Goal: Contribute content: Contribute content

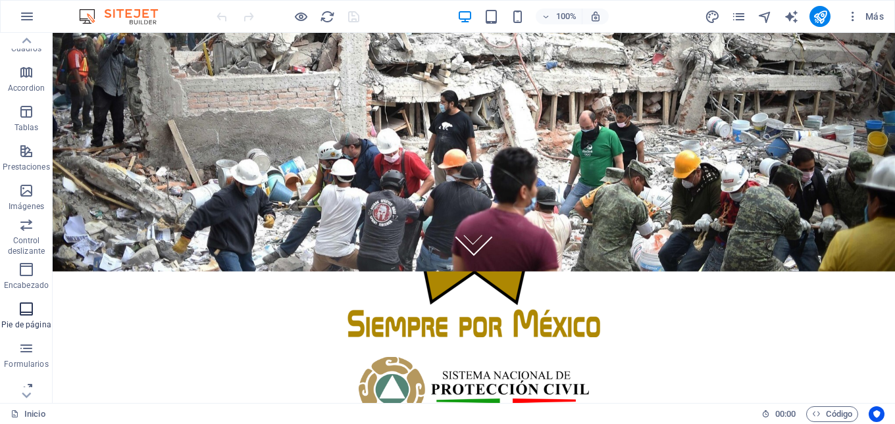
scroll to position [222, 0]
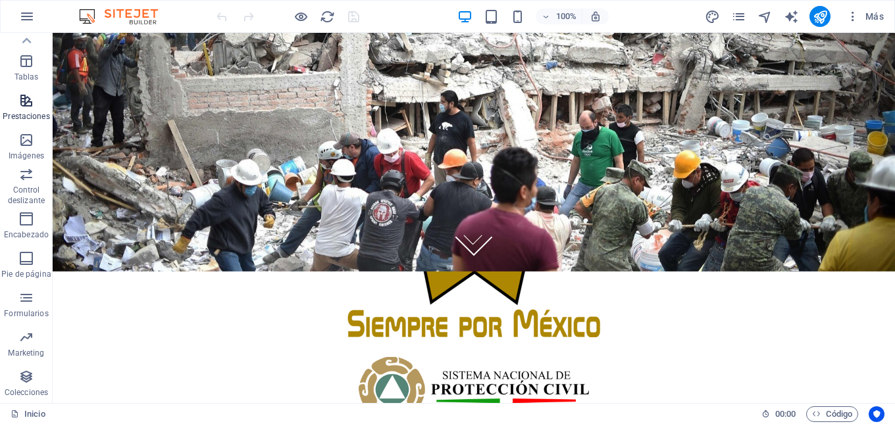
click at [36, 108] on span "Prestaciones" at bounding box center [26, 109] width 53 height 32
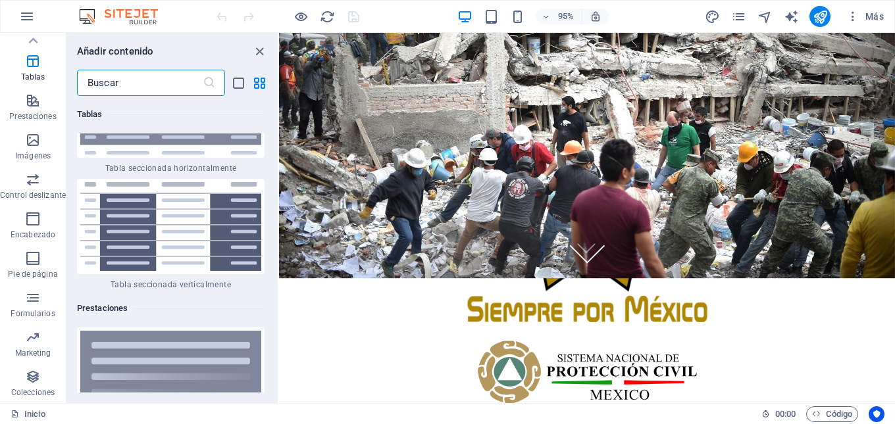
scroll to position [9893, 0]
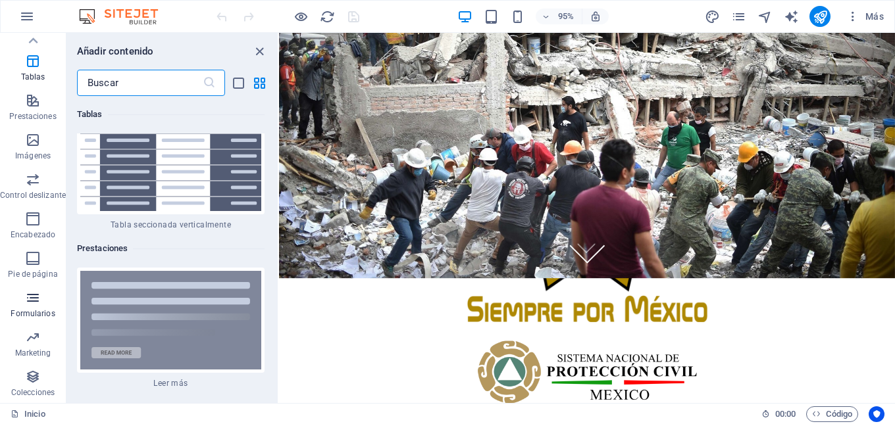
click at [41, 308] on span "Formularios" at bounding box center [33, 306] width 66 height 32
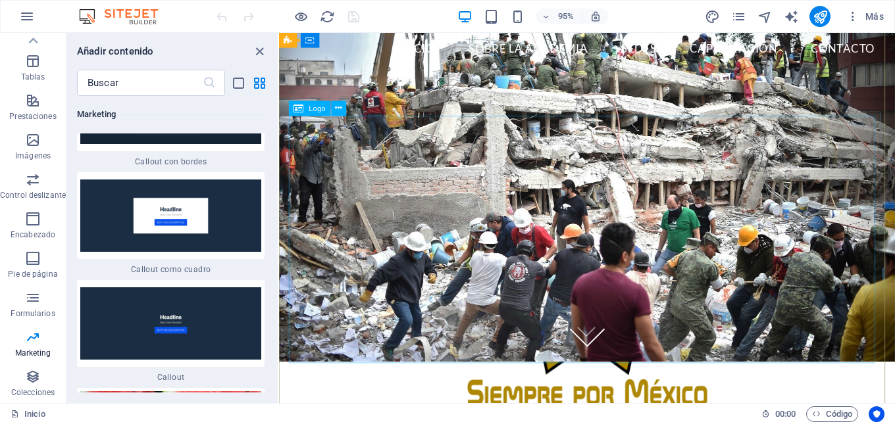
scroll to position [0, 0]
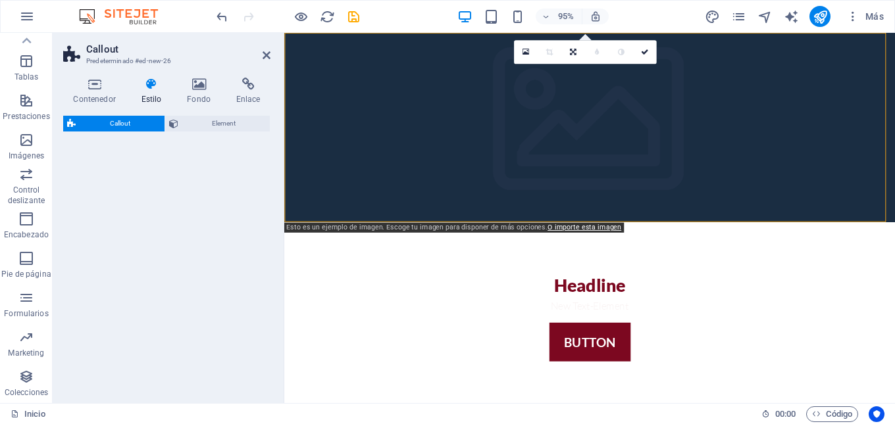
select select "rem"
select select "px"
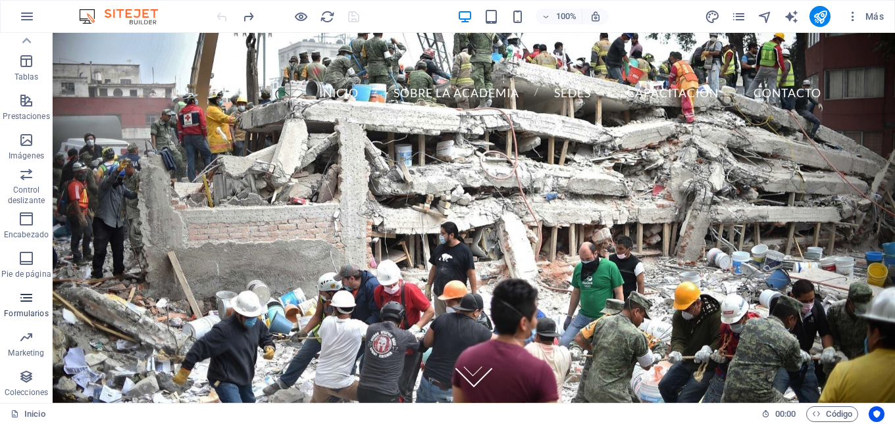
click at [25, 304] on icon "button" at bounding box center [26, 298] width 16 height 16
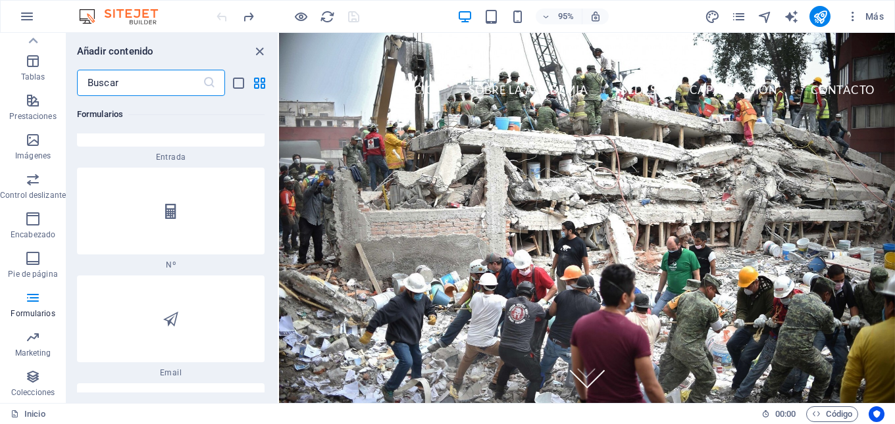
scroll to position [20292, 0]
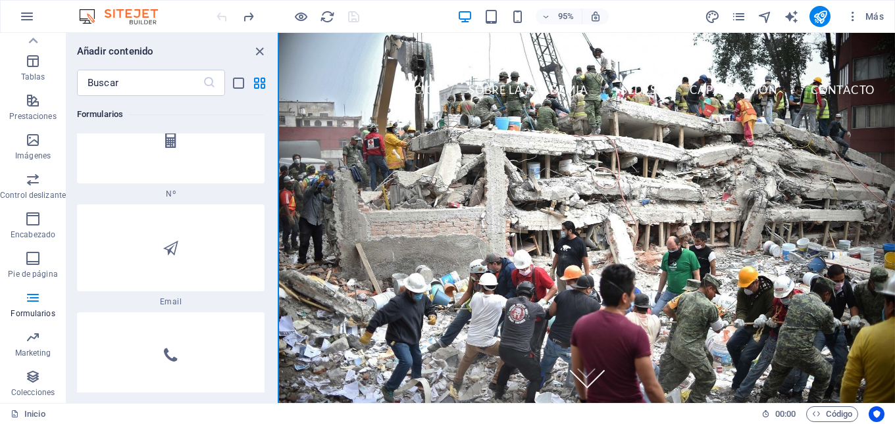
click at [278, 328] on button at bounding box center [278, 218] width 1 height 370
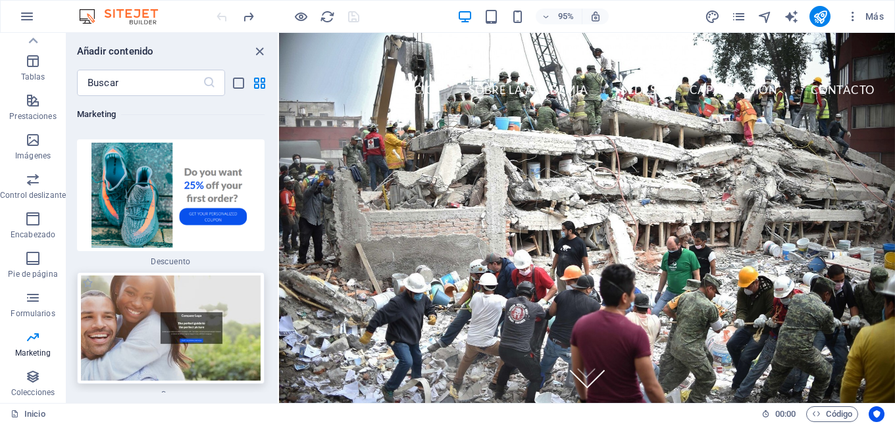
scroll to position [23392, 0]
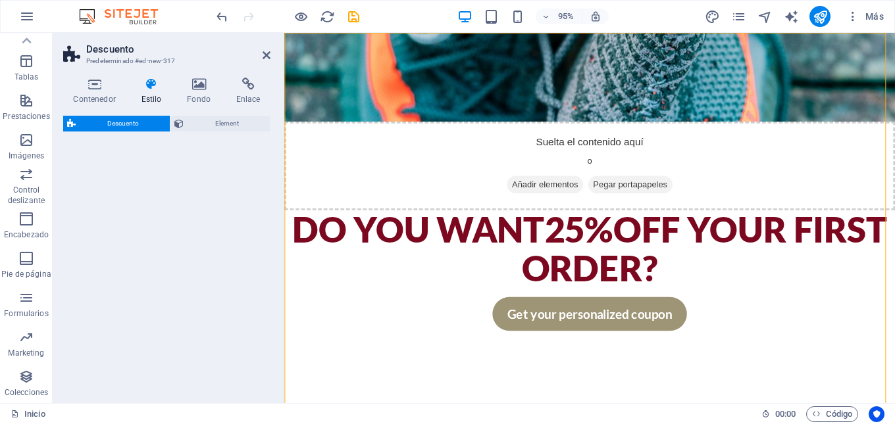
select select "rem"
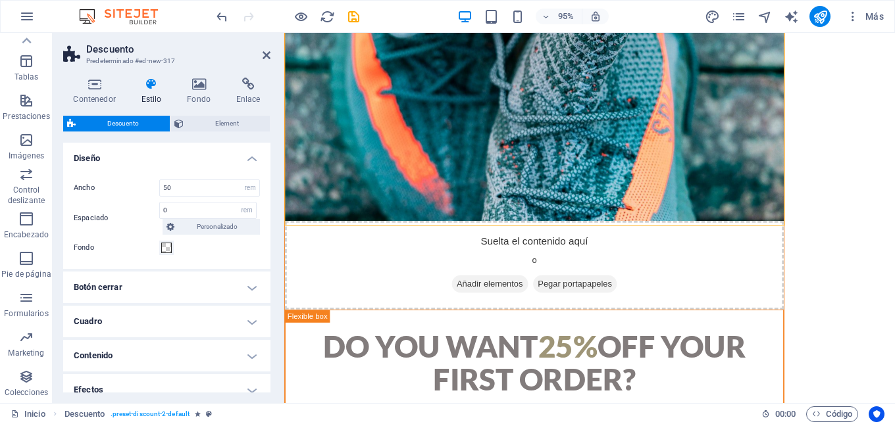
scroll to position [0, 0]
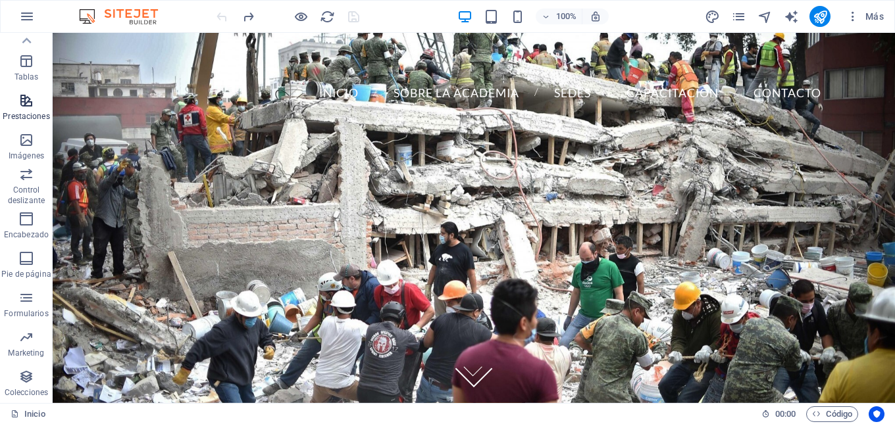
click at [30, 102] on icon "button" at bounding box center [26, 101] width 16 height 16
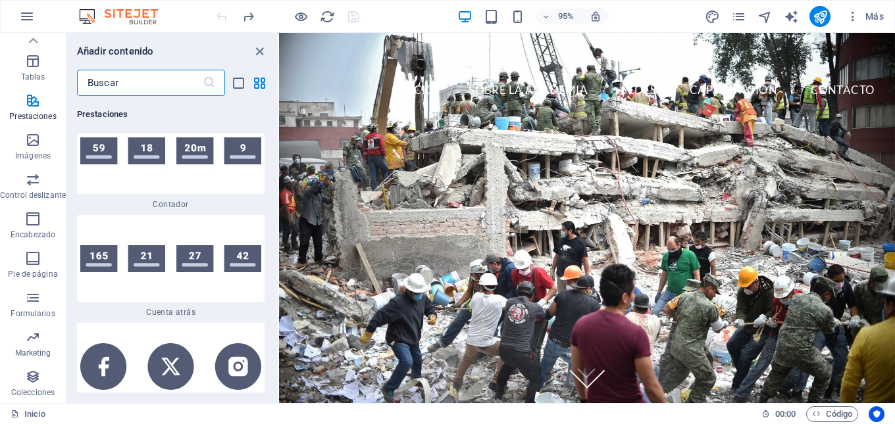
scroll to position [11825, 0]
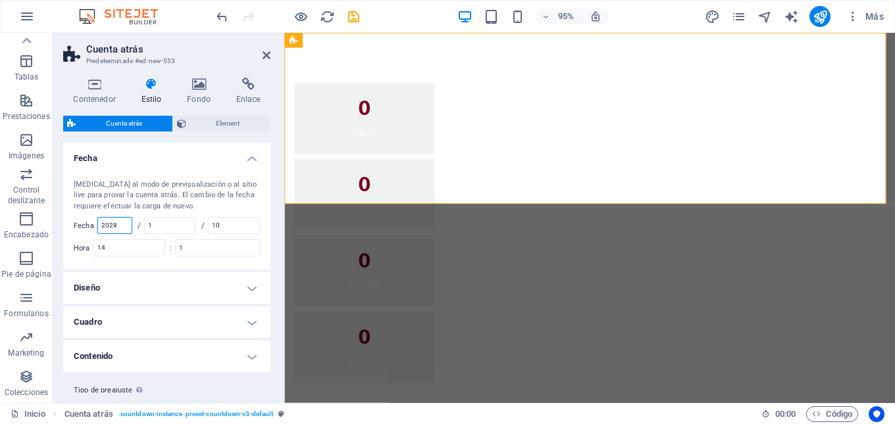
drag, startPoint x: 122, startPoint y: 226, endPoint x: 95, endPoint y: 222, distance: 27.2
click at [95, 222] on div "Fecha 2028" at bounding box center [103, 225] width 59 height 17
type input "2025"
type input "10"
type input "04"
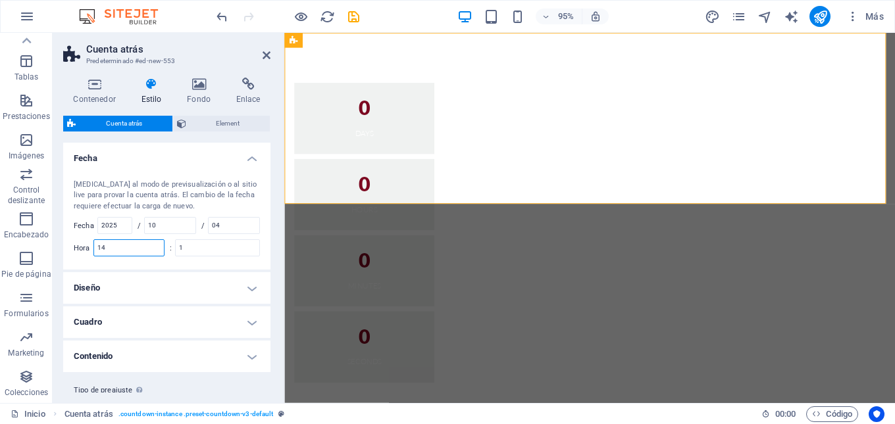
drag, startPoint x: 118, startPoint y: 250, endPoint x: 100, endPoint y: 247, distance: 18.6
click at [100, 247] on input "14" at bounding box center [129, 248] width 70 height 16
type input "08"
drag, startPoint x: 198, startPoint y: 249, endPoint x: 181, endPoint y: 249, distance: 17.1
click at [181, 249] on input "1" at bounding box center [218, 248] width 84 height 16
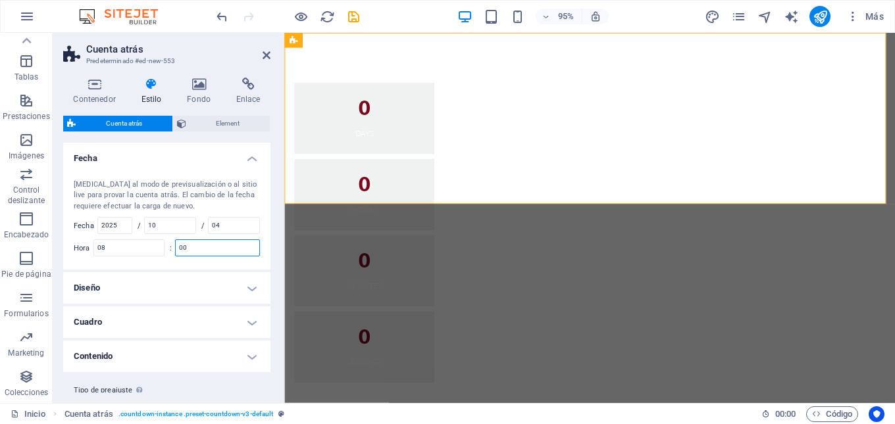
type input "1"
click at [246, 159] on h4 "Fecha" at bounding box center [166, 155] width 207 height 24
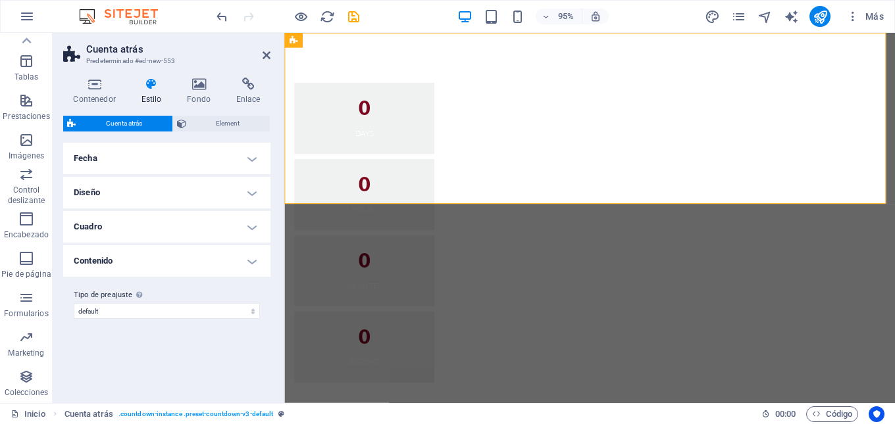
click at [250, 192] on h4 "Diseño" at bounding box center [166, 193] width 207 height 32
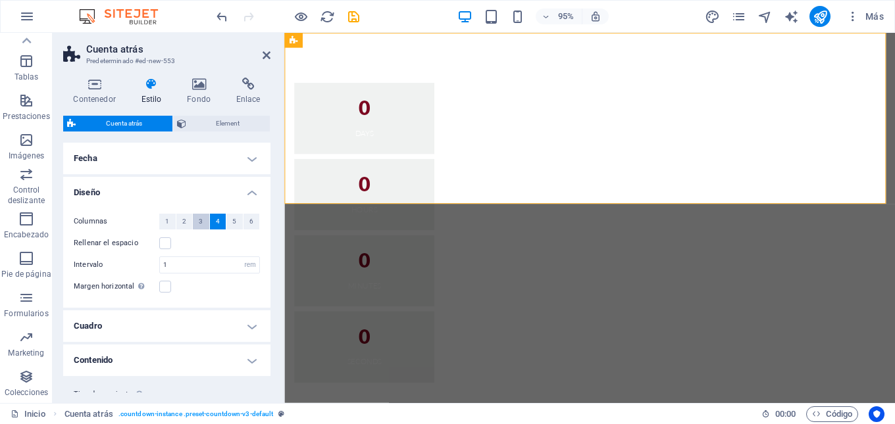
click at [203, 224] on button "3" at bounding box center [201, 222] width 16 height 16
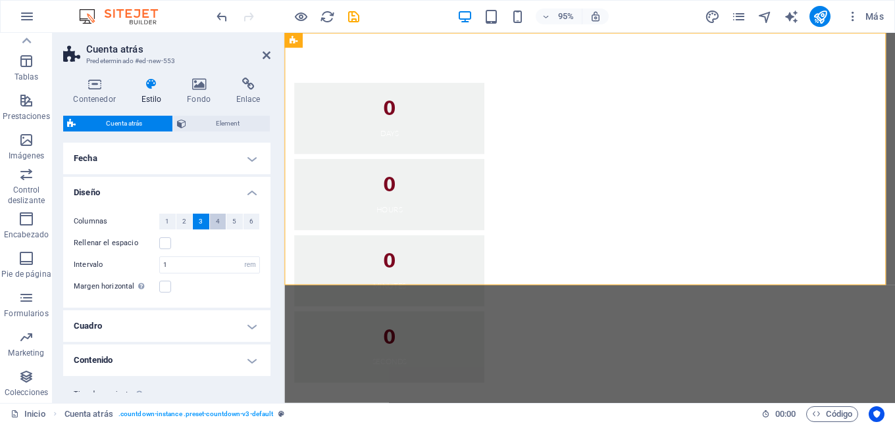
click at [222, 221] on button "4" at bounding box center [218, 222] width 16 height 16
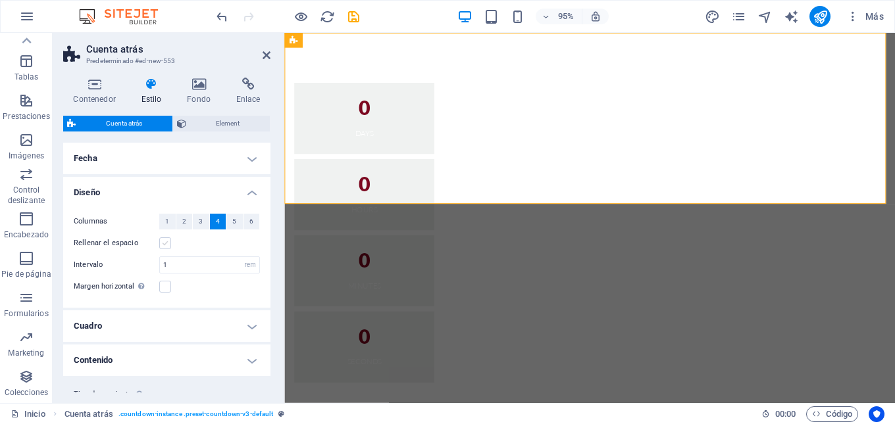
click at [164, 243] on label at bounding box center [165, 244] width 12 height 12
click at [0, 0] on input "Rellenar el espacio" at bounding box center [0, 0] width 0 height 0
click at [165, 245] on label at bounding box center [165, 244] width 12 height 12
click at [0, 0] on input "Rellenar el espacio" at bounding box center [0, 0] width 0 height 0
click at [254, 193] on h4 "Diseño" at bounding box center [166, 189] width 207 height 24
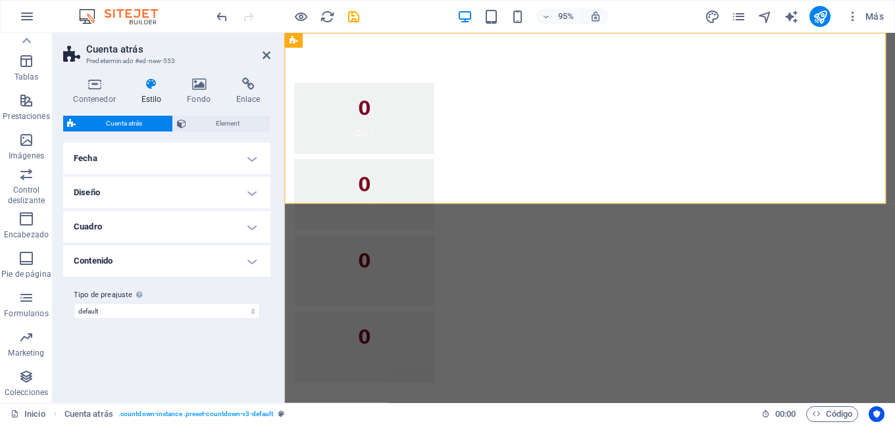
click at [252, 227] on h4 "Cuadro" at bounding box center [166, 227] width 207 height 32
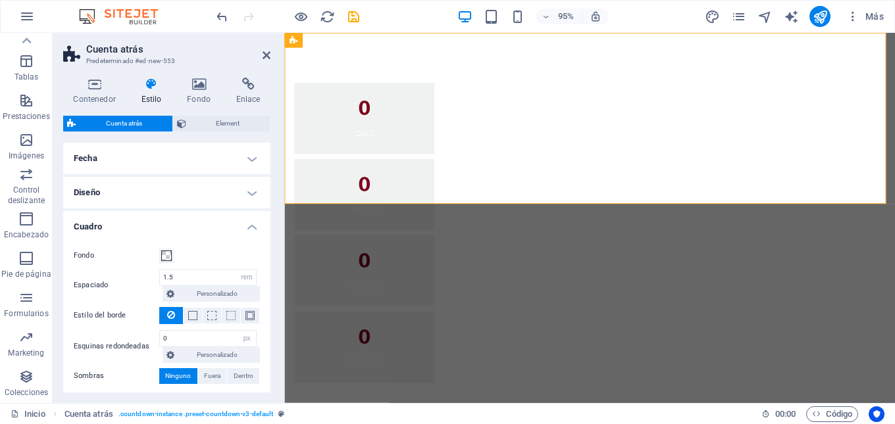
click at [252, 227] on h4 "Cuadro" at bounding box center [166, 223] width 207 height 24
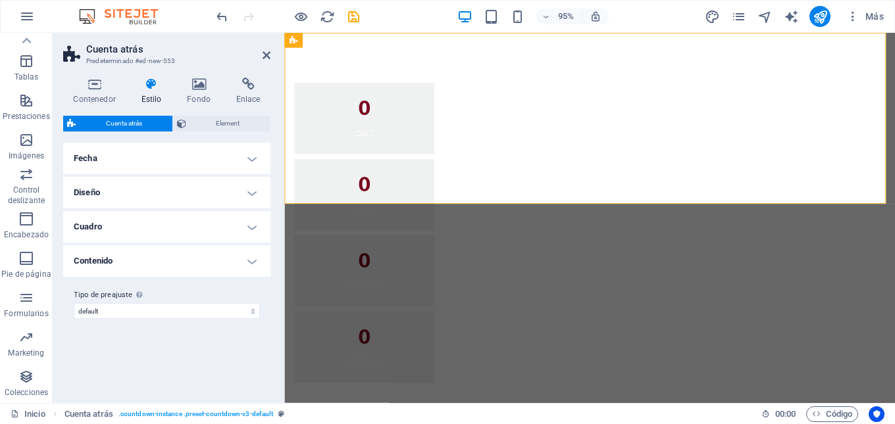
click at [253, 261] on h4 "Contenido" at bounding box center [166, 261] width 207 height 32
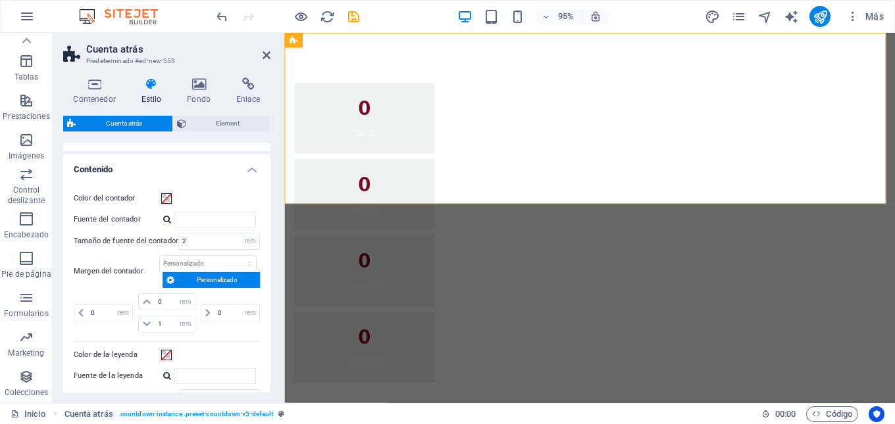
scroll to position [113, 0]
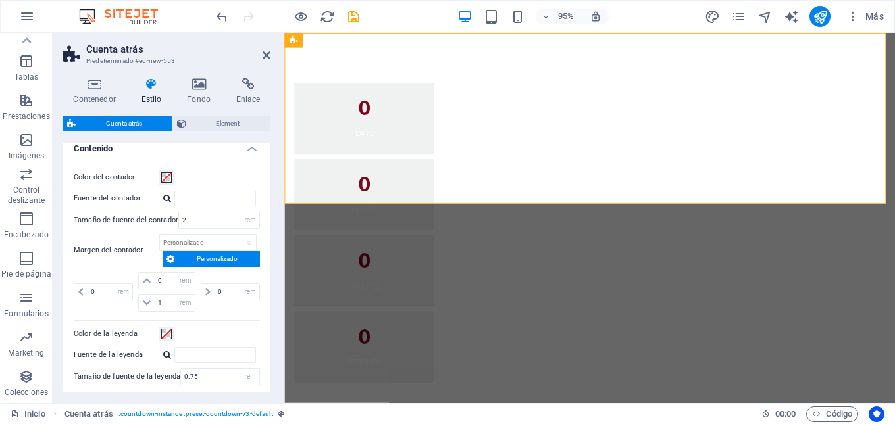
click at [251, 152] on h4 "Contenido" at bounding box center [166, 145] width 207 height 24
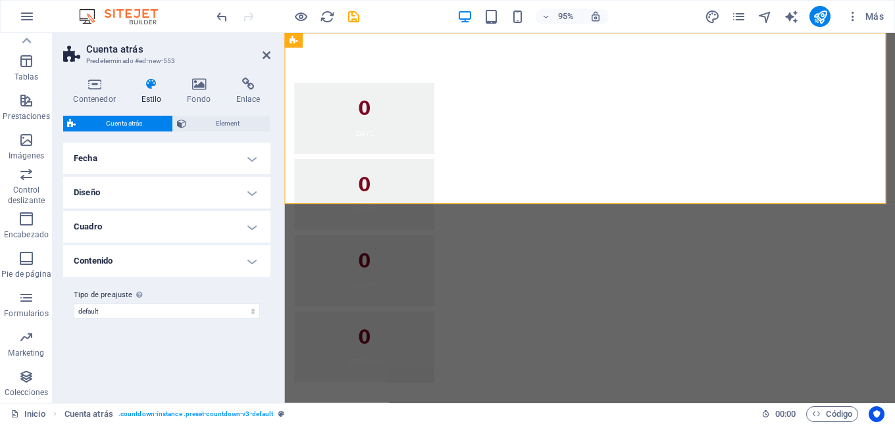
scroll to position [0, 0]
click at [252, 313] on select "default Añadir tipo de preajuste" at bounding box center [167, 311] width 186 height 16
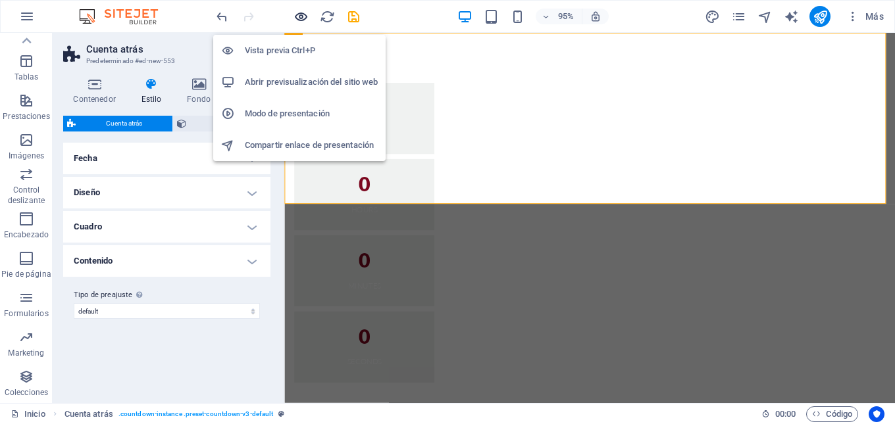
click at [295, 22] on icon "button" at bounding box center [300, 16] width 15 height 15
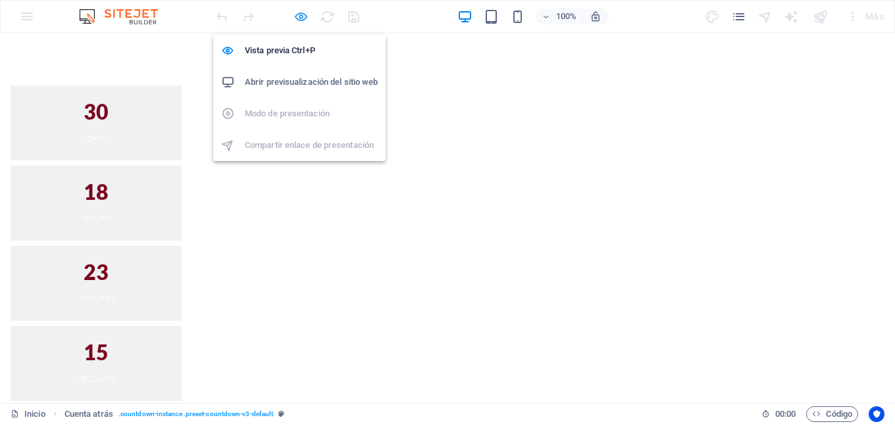
click at [303, 17] on icon "button" at bounding box center [300, 16] width 15 height 15
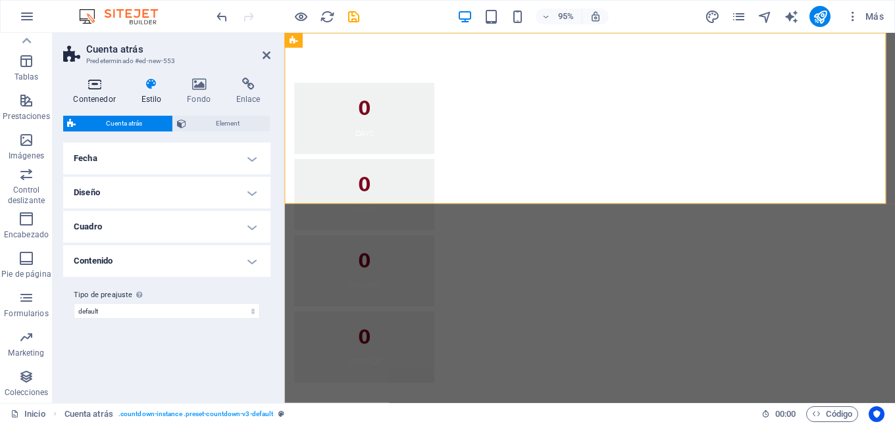
click at [105, 91] on h4 "Contenedor" at bounding box center [97, 92] width 68 height 28
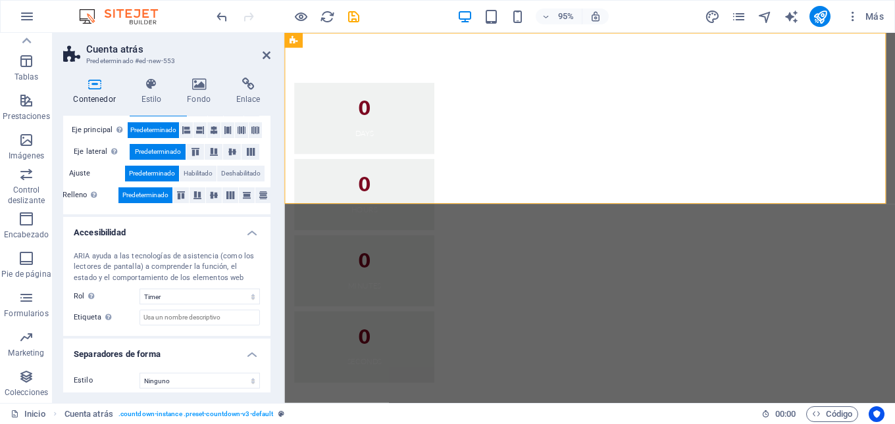
scroll to position [249, 0]
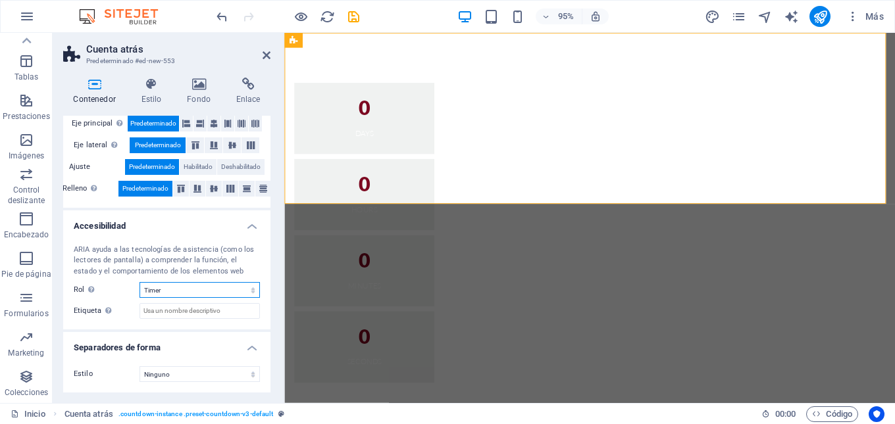
click at [248, 291] on select "Ninguno Alert Article Banner Comment Complementary Dialog Encabezado Marquee Pi…" at bounding box center [199, 290] width 120 height 16
click at [162, 313] on input "Etiqueta Usa la etiqueta ARIA para proporcionar un nombre claro y descriptivo a…" at bounding box center [199, 311] width 120 height 16
click at [127, 311] on label "Etiqueta Usa la etiqueta ARIA para proporcionar un nombre claro y descriptivo a…" at bounding box center [107, 311] width 66 height 16
click at [139, 311] on input "Etiqueta Usa la etiqueta ARIA para proporcionar un nombre claro y descriptivo a…" at bounding box center [199, 311] width 120 height 16
click at [247, 373] on select "Ninguno Triángulo Cuadrado Diagonal Polígono 1 Polígono 2 Zigzag Múltiples zigz…" at bounding box center [199, 374] width 120 height 16
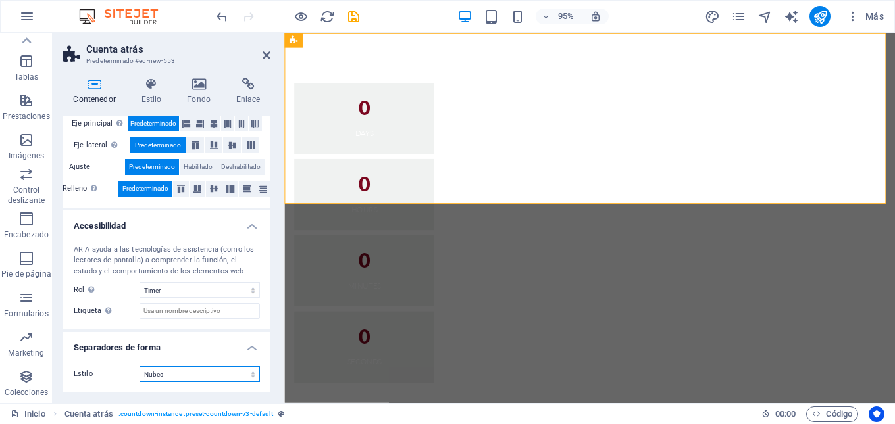
click at [139, 366] on select "Ninguno Triángulo Cuadrado Diagonal Polígono 1 Polígono 2 Zigzag Múltiples zigz…" at bounding box center [199, 374] width 120 height 16
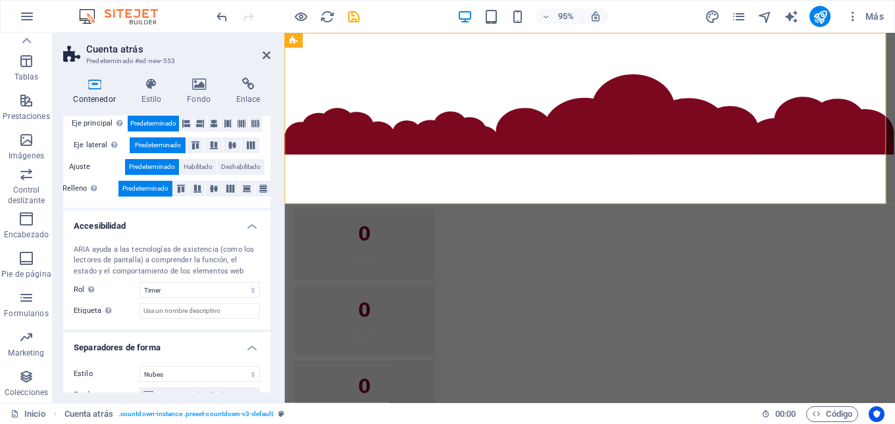
drag, startPoint x: 267, startPoint y: 302, endPoint x: 270, endPoint y: 343, distance: 40.9
click at [270, 343] on div "Tamaño Altura Predeterminado px rem % vh vw Alto mín Ninguno px rem % vh vw Anc…" at bounding box center [166, 254] width 207 height 277
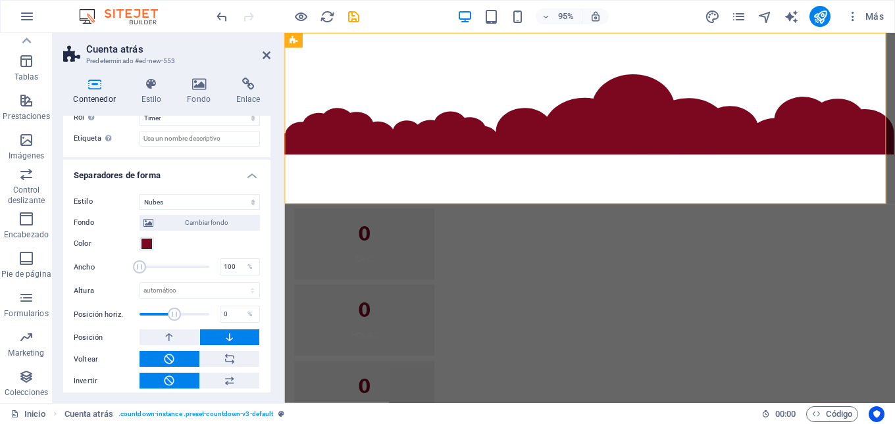
scroll to position [426, 0]
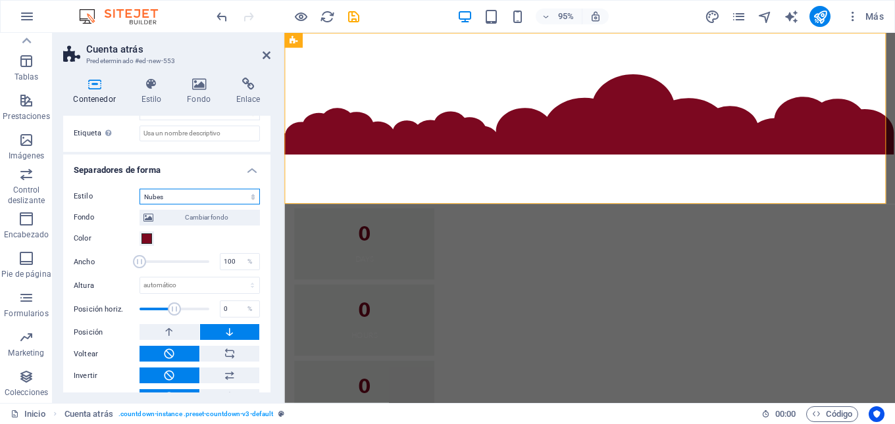
click at [247, 196] on select "Ninguno Triángulo Cuadrado Diagonal Polígono 1 Polígono 2 Zigzag Múltiples zigz…" at bounding box center [199, 197] width 120 height 16
click at [139, 189] on select "Ninguno Triángulo Cuadrado Diagonal Polígono 1 Polígono 2 Zigzag Múltiples zigz…" at bounding box center [199, 197] width 120 height 16
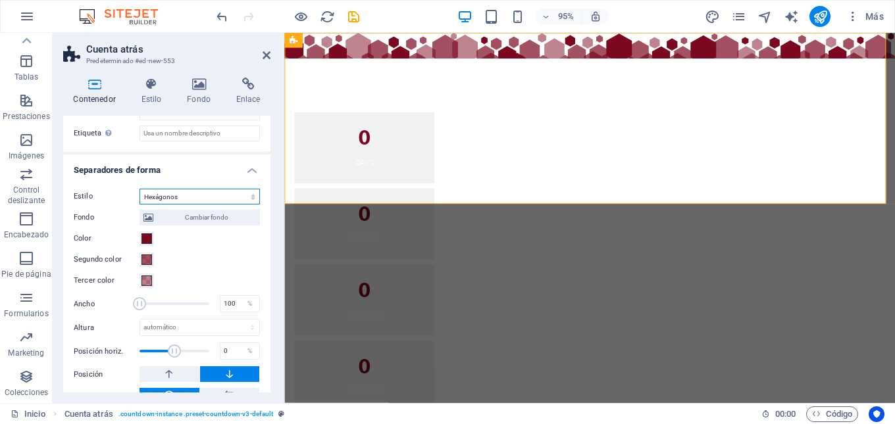
click at [251, 201] on select "Ninguno Triángulo Cuadrado Diagonal Polígono 1 Polígono 2 Zigzag Múltiples zigz…" at bounding box center [199, 197] width 120 height 16
click at [139, 189] on select "Ninguno Triángulo Cuadrado Diagonal Polígono 1 Polígono 2 Zigzag Múltiples zigz…" at bounding box center [199, 197] width 120 height 16
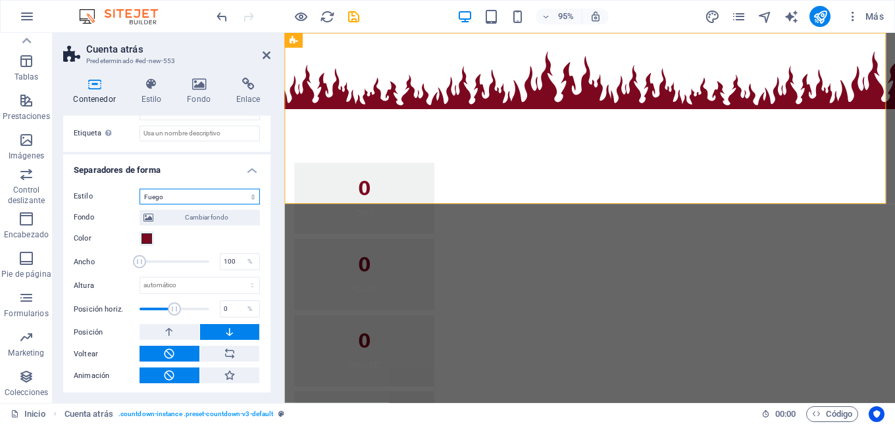
click at [251, 199] on select "Ninguno Triángulo Cuadrado Diagonal Polígono 1 Polígono 2 Zigzag Múltiples zigz…" at bounding box center [199, 197] width 120 height 16
click at [251, 197] on select "Ninguno Triángulo Cuadrado Diagonal Polígono 1 Polígono 2 Zigzag Múltiples zigz…" at bounding box center [199, 195] width 120 height 16
click at [139, 187] on select "Ninguno Triángulo Cuadrado Diagonal Polígono 1 Polígono 2 Zigzag Múltiples zigz…" at bounding box center [199, 195] width 120 height 16
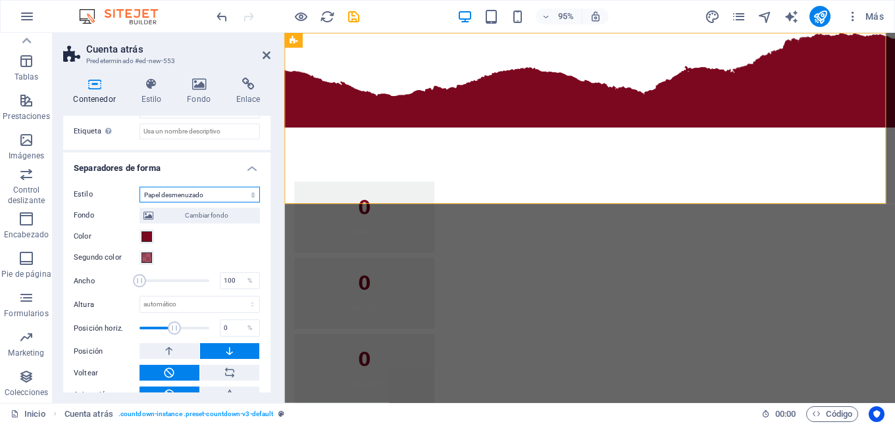
click at [250, 198] on select "Ninguno Triángulo Cuadrado Diagonal Polígono 1 Polígono 2 Zigzag Múltiples zigz…" at bounding box center [199, 195] width 120 height 16
click at [139, 187] on select "Ninguno Triángulo Cuadrado Diagonal Polígono 1 Polígono 2 Zigzag Múltiples zigz…" at bounding box center [199, 195] width 120 height 16
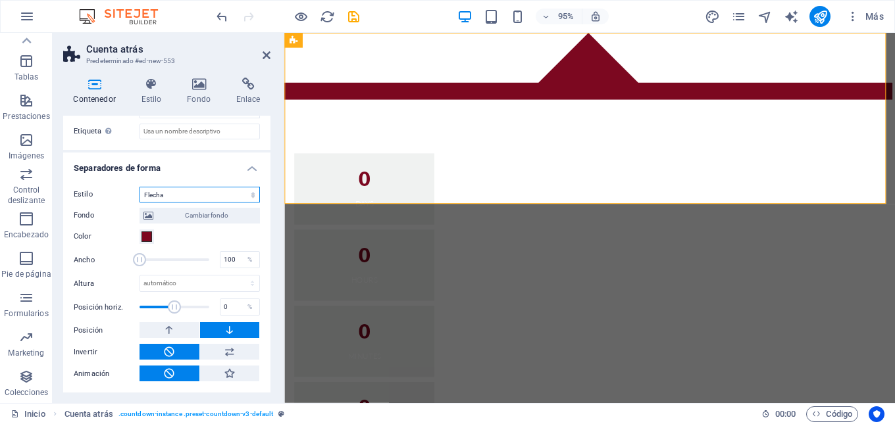
click at [249, 191] on select "Ninguno Triángulo Cuadrado Diagonal Polígono 1 Polígono 2 Zigzag Múltiples zigz…" at bounding box center [199, 195] width 120 height 16
click at [139, 187] on select "Ninguno Triángulo Cuadrado Diagonal Polígono 1 Polígono 2 Zigzag Múltiples zigz…" at bounding box center [199, 195] width 120 height 16
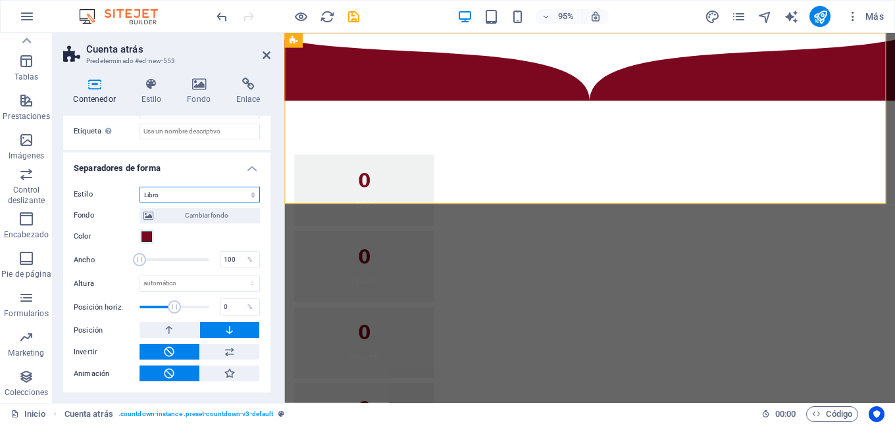
click at [252, 192] on select "Ninguno Triángulo Cuadrado Diagonal Polígono 1 Polígono 2 Zigzag Múltiples zigz…" at bounding box center [199, 195] width 120 height 16
click at [139, 187] on select "Ninguno Triángulo Cuadrado Diagonal Polígono 1 Polígono 2 Zigzag Múltiples zigz…" at bounding box center [199, 195] width 120 height 16
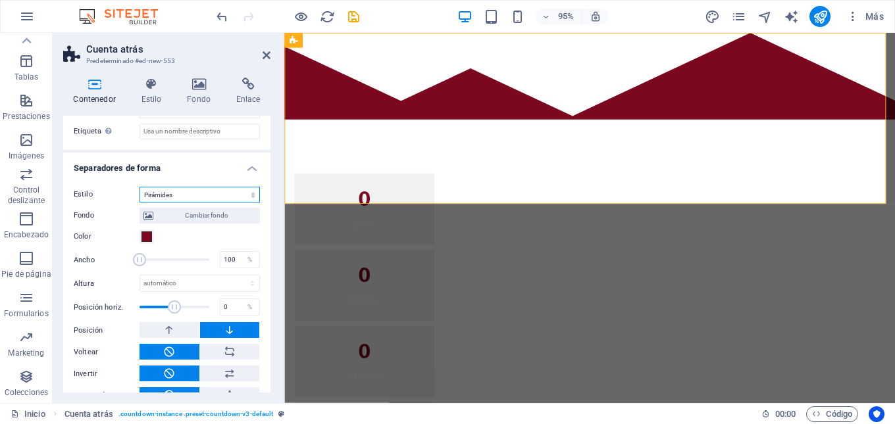
click at [246, 195] on select "Ninguno Triángulo Cuadrado Diagonal Polígono 1 Polígono 2 Zigzag Múltiples zigz…" at bounding box center [199, 195] width 120 height 16
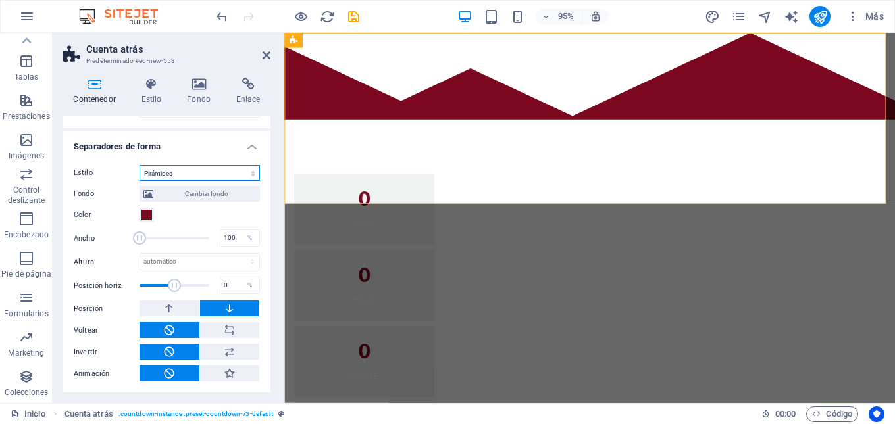
click at [238, 172] on select "Ninguno Triángulo Cuadrado Diagonal Polígono 1 Polígono 2 Zigzag Múltiples zigz…" at bounding box center [199, 173] width 120 height 16
click at [139, 165] on select "Ninguno Triángulo Cuadrado Diagonal Polígono 1 Polígono 2 Zigzag Múltiples zigz…" at bounding box center [199, 173] width 120 height 16
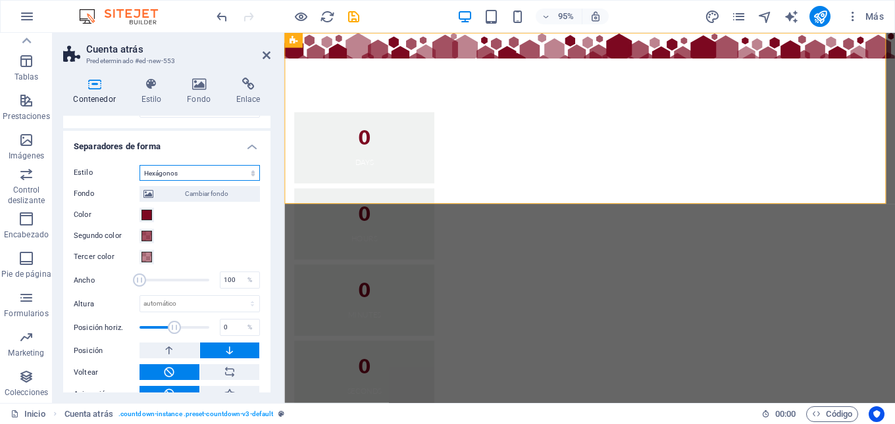
click at [253, 170] on select "Ninguno Triángulo Cuadrado Diagonal Polígono 1 Polígono 2 Zigzag Múltiples zigz…" at bounding box center [199, 173] width 120 height 16
click at [139, 181] on select "Ninguno Triángulo Cuadrado Diagonal Polígono 1 Polígono 2 Zigzag Múltiples zigz…" at bounding box center [199, 173] width 120 height 16
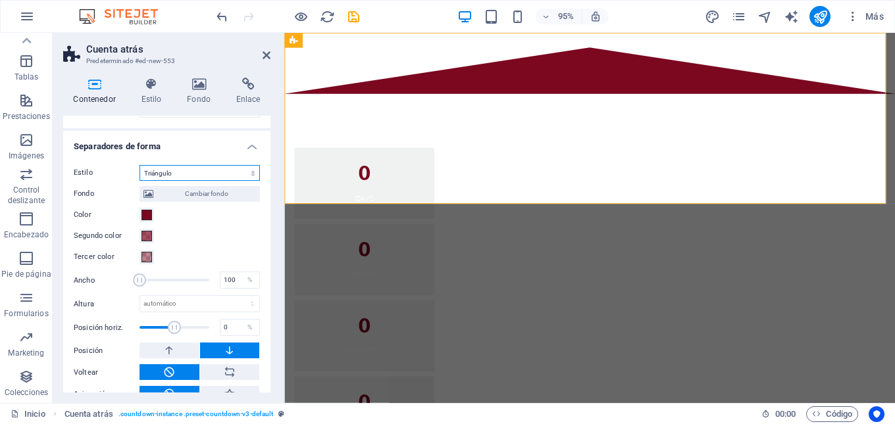
scroll to position [407, 0]
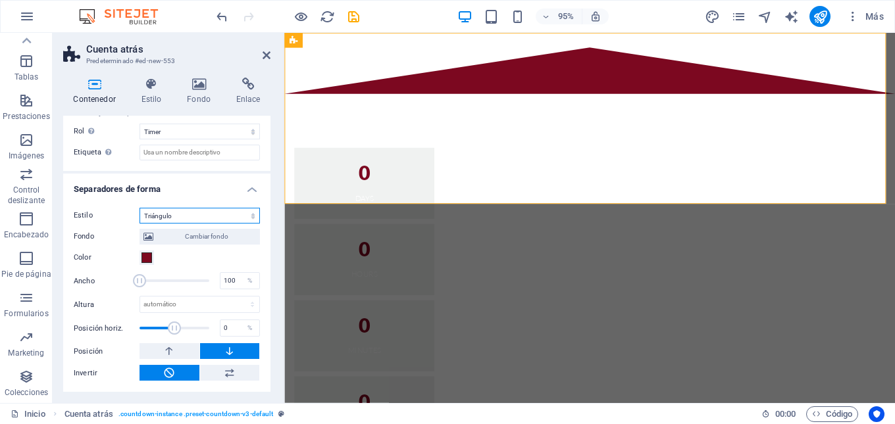
click at [212, 212] on select "Ninguno Triángulo Cuadrado Diagonal Polígono 1 Polígono 2 Zigzag Múltiples zigz…" at bounding box center [199, 216] width 120 height 16
click at [139, 224] on select "Ninguno Triángulo Cuadrado Diagonal Polígono 1 Polígono 2 Zigzag Múltiples zigz…" at bounding box center [199, 216] width 120 height 16
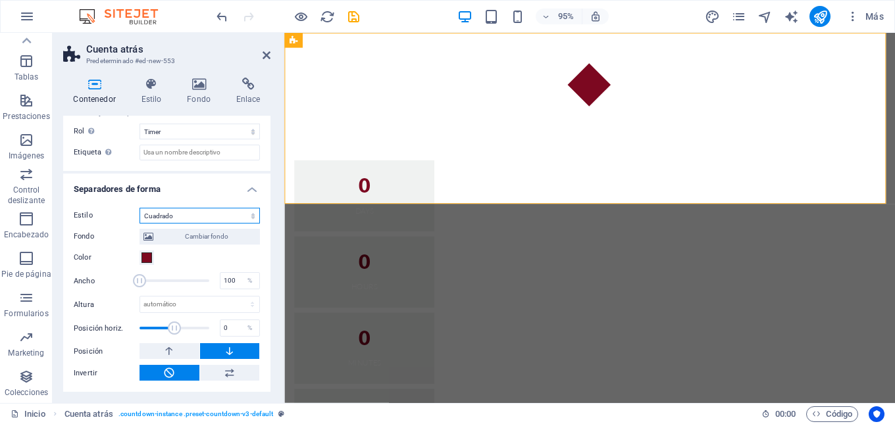
scroll to position [386, 0]
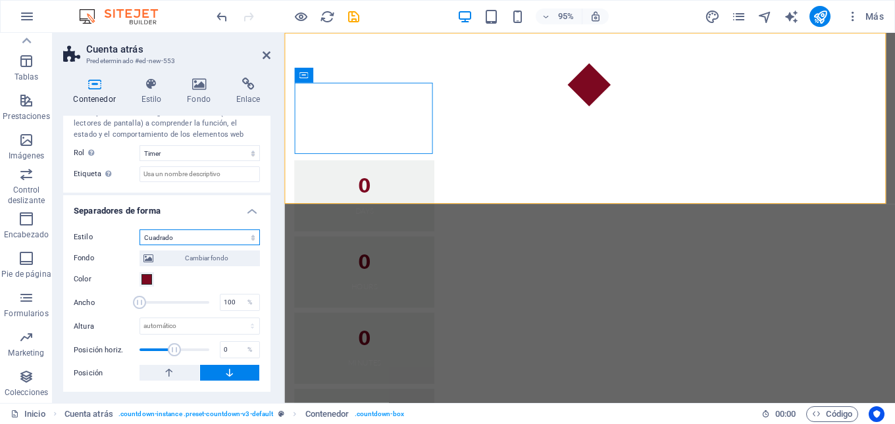
click at [249, 238] on select "Ninguno Triángulo Cuadrado Diagonal Polígono 1 Polígono 2 Zigzag Múltiples zigz…" at bounding box center [199, 238] width 120 height 16
click at [139, 230] on select "Ninguno Triángulo Cuadrado Diagonal Polígono 1 Polígono 2 Zigzag Múltiples zigz…" at bounding box center [199, 238] width 120 height 16
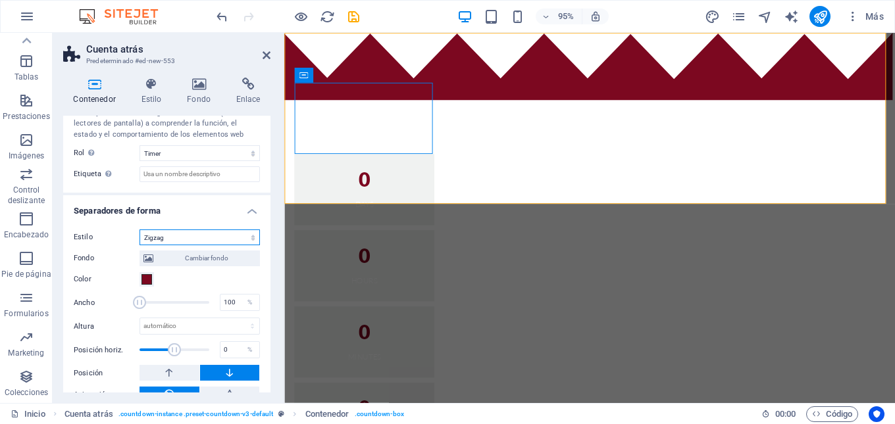
click at [249, 237] on select "Ninguno Triángulo Cuadrado Diagonal Polígono 1 Polígono 2 Zigzag Múltiples zigz…" at bounding box center [199, 238] width 120 height 16
click at [139, 230] on select "Ninguno Triángulo Cuadrado Diagonal Polígono 1 Polígono 2 Zigzag Múltiples zigz…" at bounding box center [199, 238] width 120 height 16
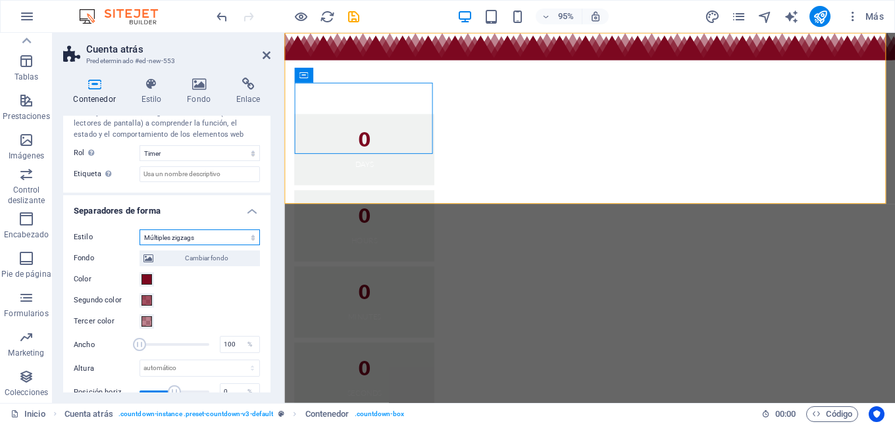
click at [249, 238] on select "Ninguno Triángulo Cuadrado Diagonal Polígono 1 Polígono 2 Zigzag Múltiples zigz…" at bounding box center [199, 238] width 120 height 16
click at [139, 230] on select "Ninguno Triángulo Cuadrado Diagonal Polígono 1 Polígono 2 Zigzag Múltiples zigz…" at bounding box center [199, 238] width 120 height 16
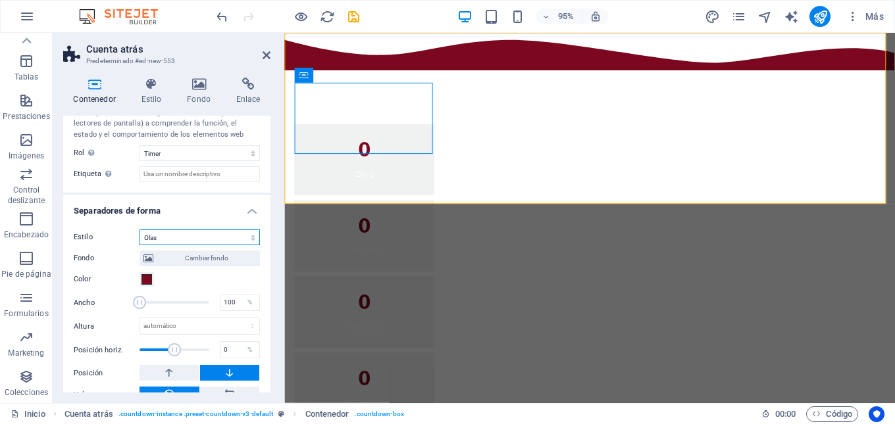
click at [250, 238] on select "Ninguno Triángulo Cuadrado Diagonal Polígono 1 Polígono 2 Zigzag Múltiples zigz…" at bounding box center [199, 238] width 120 height 16
click at [139, 230] on select "Ninguno Triángulo Cuadrado Diagonal Polígono 1 Polígono 2 Zigzag Múltiples zigz…" at bounding box center [199, 238] width 120 height 16
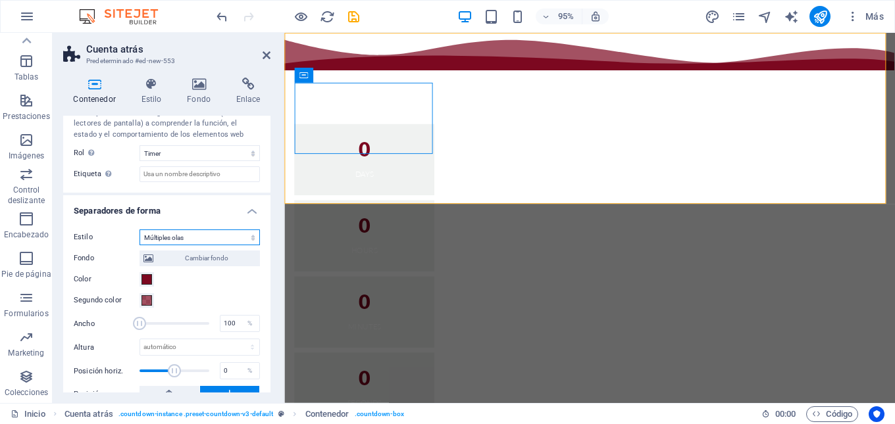
click at [250, 239] on select "Ninguno Triángulo Cuadrado Diagonal Polígono 1 Polígono 2 Zigzag Múltiples zigz…" at bounding box center [199, 238] width 120 height 16
click at [139, 230] on select "Ninguno Triángulo Cuadrado Diagonal Polígono 1 Polígono 2 Zigzag Múltiples zigz…" at bounding box center [199, 238] width 120 height 16
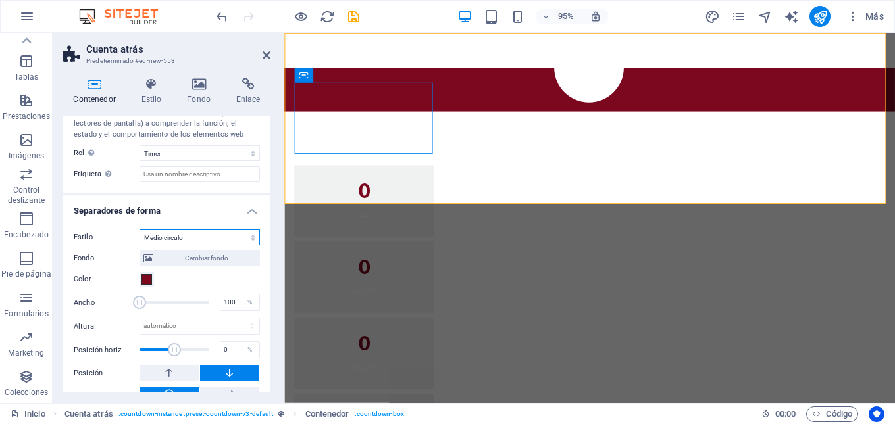
click at [251, 241] on select "Ninguno Triángulo Cuadrado Diagonal Polígono 1 Polígono 2 Zigzag Múltiples zigz…" at bounding box center [199, 238] width 120 height 16
click at [139, 230] on select "Ninguno Triángulo Cuadrado Diagonal Polígono 1 Polígono 2 Zigzag Múltiples zigz…" at bounding box center [199, 238] width 120 height 16
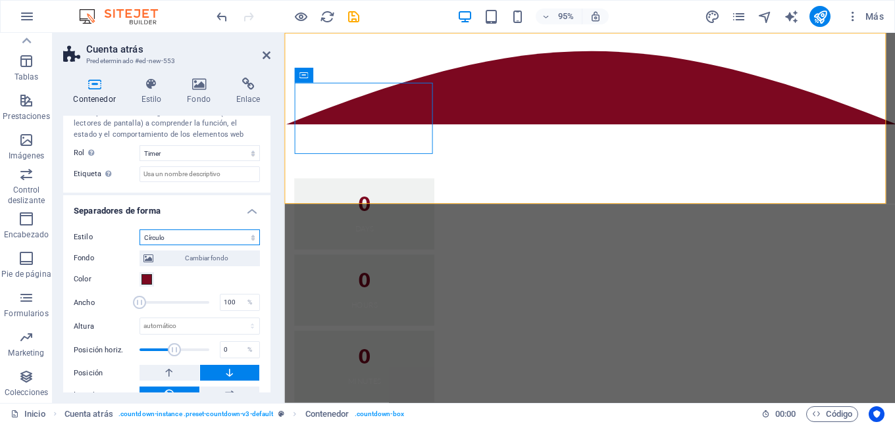
click at [253, 241] on select "Ninguno Triángulo Cuadrado Diagonal Polígono 1 Polígono 2 Zigzag Múltiples zigz…" at bounding box center [199, 238] width 120 height 16
click at [139, 230] on select "Ninguno Triángulo Cuadrado Diagonal Polígono 1 Polígono 2 Zigzag Múltiples zigz…" at bounding box center [199, 238] width 120 height 16
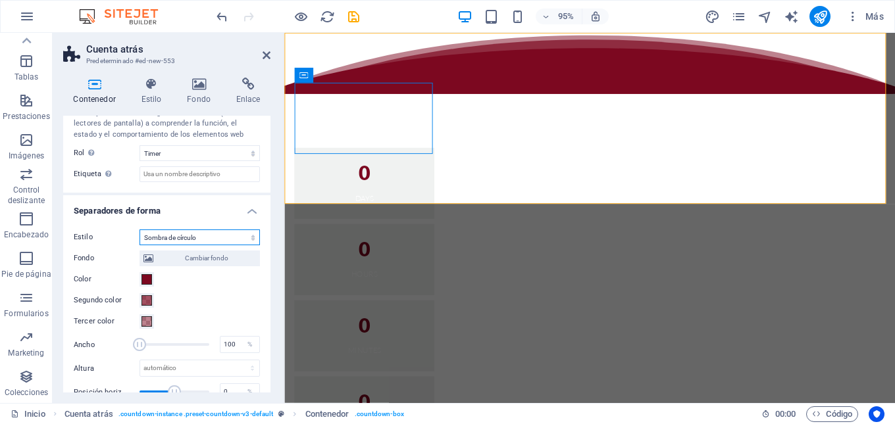
click at [249, 239] on select "Ninguno Triángulo Cuadrado Diagonal Polígono 1 Polígono 2 Zigzag Múltiples zigz…" at bounding box center [199, 238] width 120 height 16
click at [139, 230] on select "Ninguno Triángulo Cuadrado Diagonal Polígono 1 Polígono 2 Zigzag Múltiples zigz…" at bounding box center [199, 238] width 120 height 16
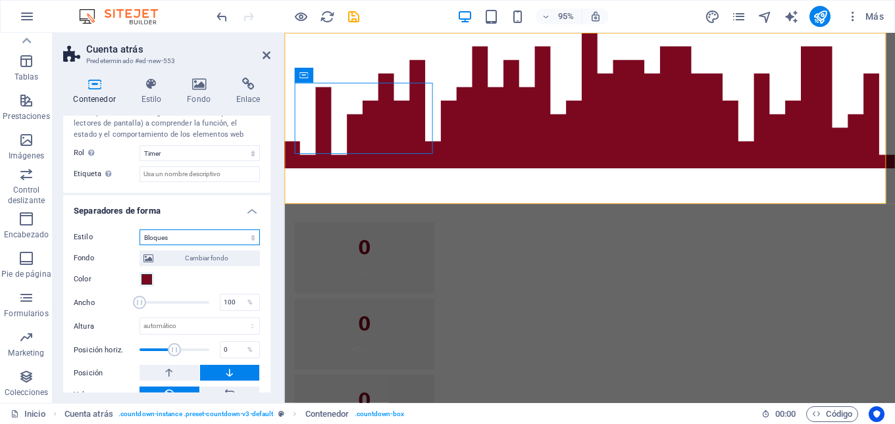
click at [252, 241] on select "Ninguno Triángulo Cuadrado Diagonal Polígono 1 Polígono 2 Zigzag Múltiples zigz…" at bounding box center [199, 238] width 120 height 16
click at [139, 230] on select "Ninguno Triángulo Cuadrado Diagonal Polígono 1 Polígono 2 Zigzag Múltiples zigz…" at bounding box center [199, 238] width 120 height 16
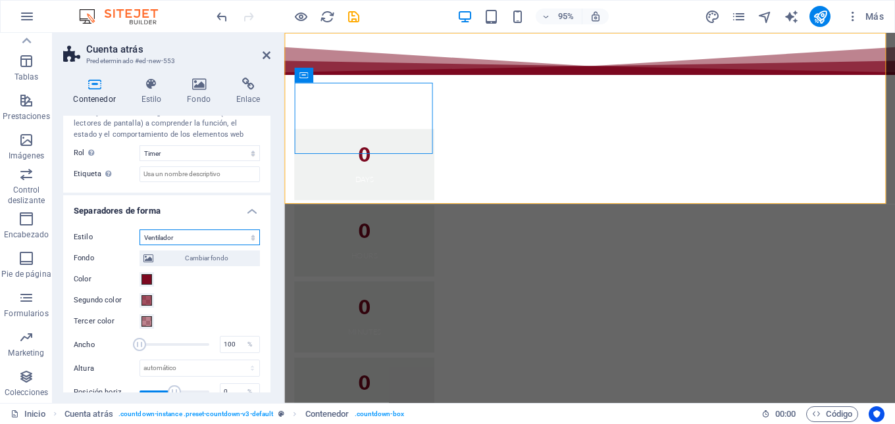
click at [251, 239] on select "Ninguno Triángulo Cuadrado Diagonal Polígono 1 Polígono 2 Zigzag Múltiples zigz…" at bounding box center [199, 238] width 120 height 16
click at [139, 230] on select "Ninguno Triángulo Cuadrado Diagonal Polígono 1 Polígono 2 Zigzag Múltiples zigz…" at bounding box center [199, 238] width 120 height 16
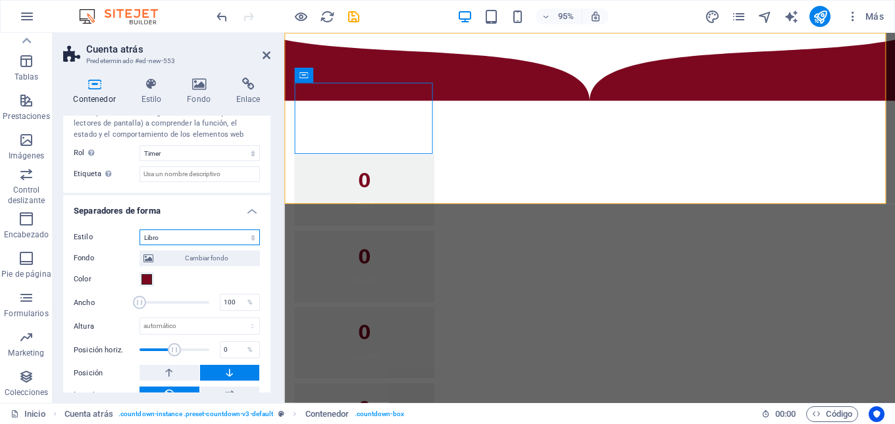
click at [251, 239] on select "Ninguno Triángulo Cuadrado Diagonal Polígono 1 Polígono 2 Zigzag Múltiples zigz…" at bounding box center [199, 238] width 120 height 16
click at [139, 230] on select "Ninguno Triángulo Cuadrado Diagonal Polígono 1 Polígono 2 Zigzag Múltiples zigz…" at bounding box center [199, 238] width 120 height 16
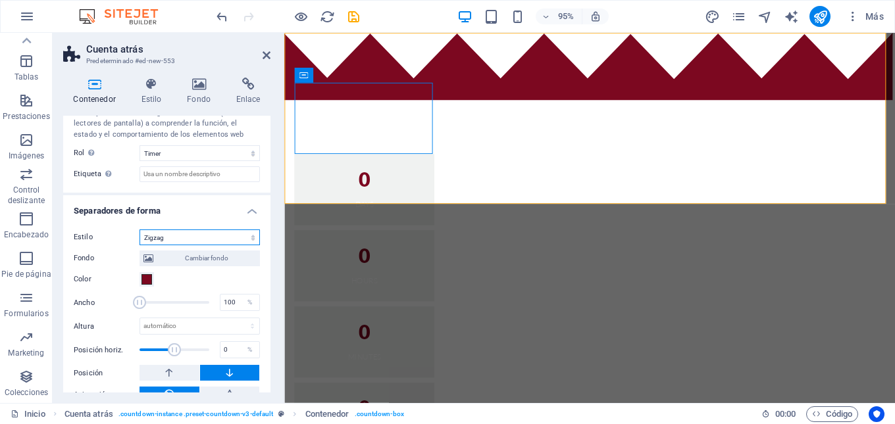
click at [247, 238] on select "Ninguno Triángulo Cuadrado Diagonal Polígono 1 Polígono 2 Zigzag Múltiples zigz…" at bounding box center [199, 238] width 120 height 16
select select "waves"
click at [139, 230] on select "Ninguno Triángulo Cuadrado Diagonal Polígono 1 Polígono 2 Zigzag Múltiples zigz…" at bounding box center [199, 238] width 120 height 16
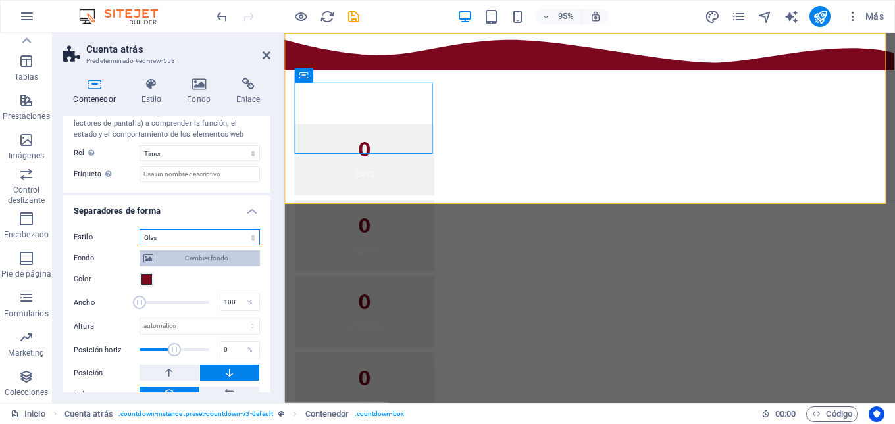
scroll to position [428, 0]
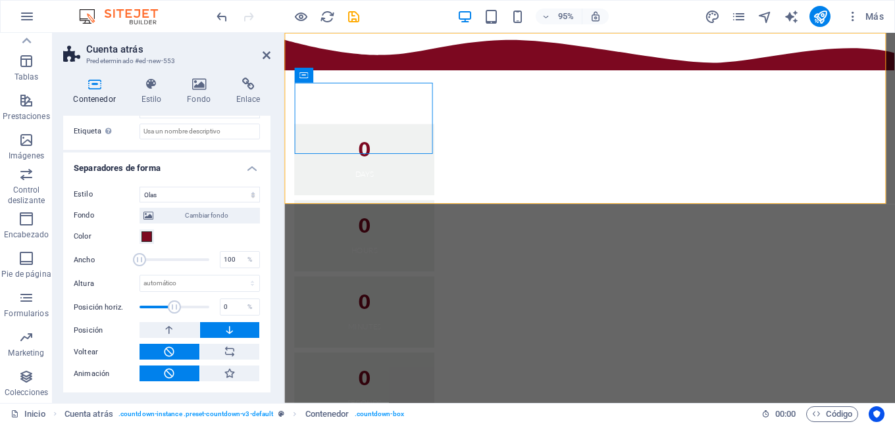
click at [251, 170] on h4 "Separadores de forma" at bounding box center [166, 165] width 207 height 24
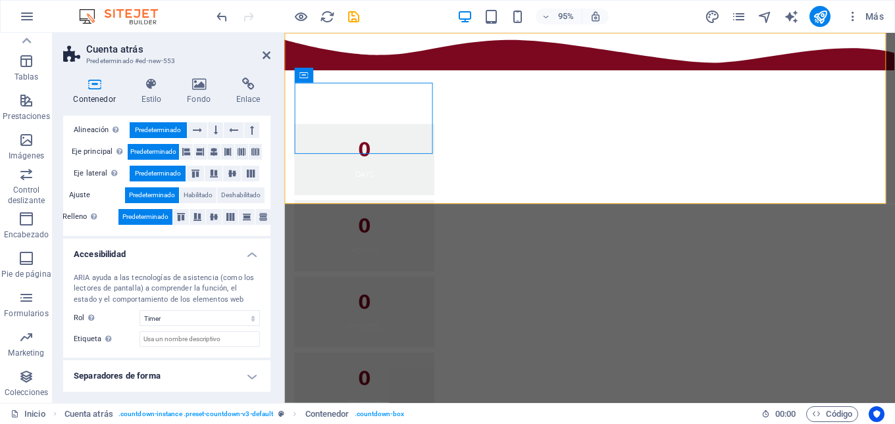
scroll to position [220, 0]
click at [248, 255] on h4 "Accesibilidad" at bounding box center [166, 251] width 207 height 24
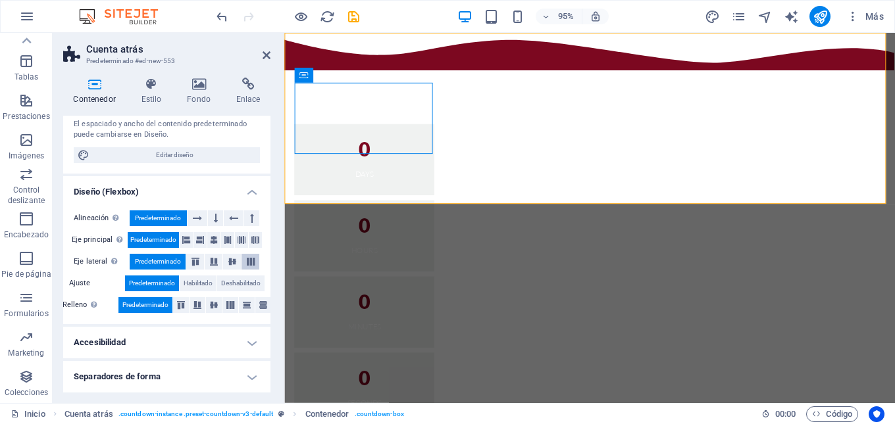
scroll to position [132, 0]
click at [163, 91] on h4 "Estilo" at bounding box center [154, 92] width 46 height 28
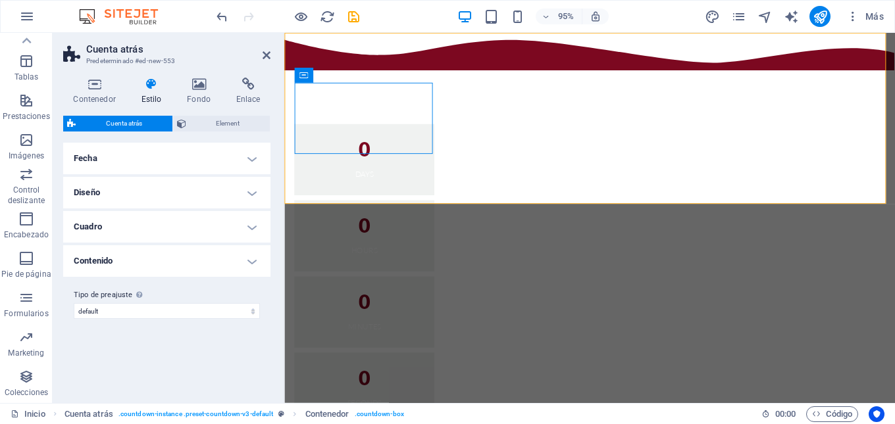
click at [253, 193] on h4 "Diseño" at bounding box center [166, 193] width 207 height 32
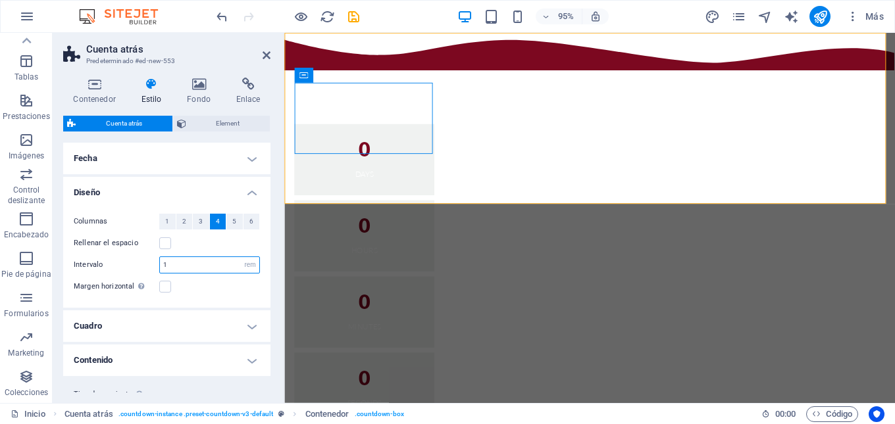
click at [188, 264] on input "1" at bounding box center [209, 265] width 99 height 16
click at [243, 264] on select "px rem % vh vw" at bounding box center [250, 265] width 18 height 16
click at [193, 243] on div "Rellenar el espacio" at bounding box center [167, 244] width 186 height 16
click at [246, 197] on h4 "Diseño" at bounding box center [166, 189] width 207 height 24
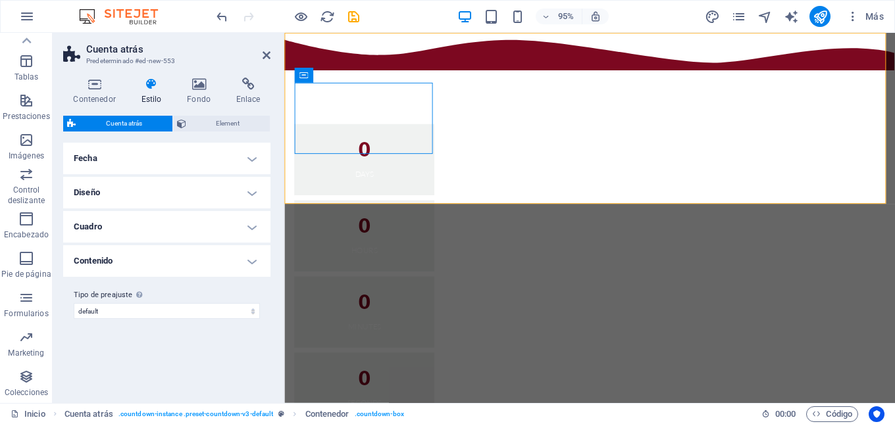
click at [249, 160] on h4 "Fecha" at bounding box center [166, 159] width 207 height 32
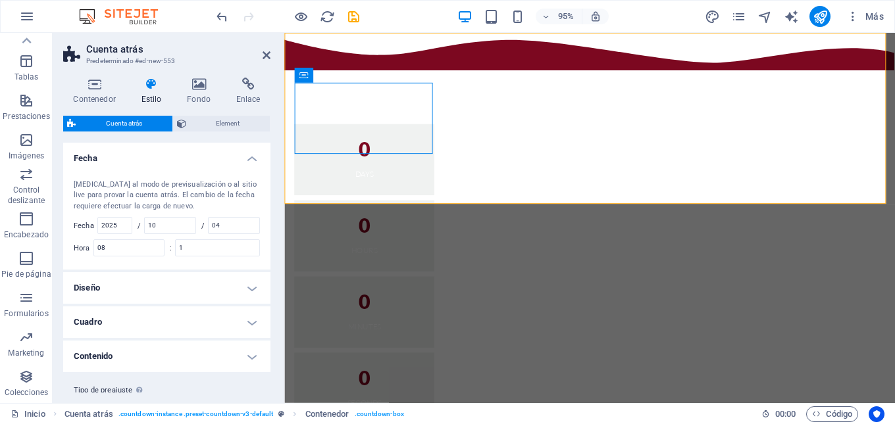
click at [251, 162] on h4 "Fecha" at bounding box center [166, 155] width 207 height 24
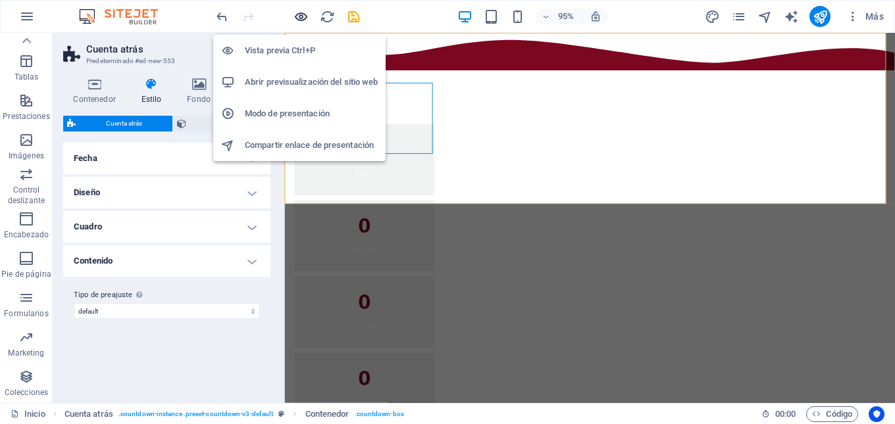
click at [298, 17] on icon "button" at bounding box center [300, 16] width 15 height 15
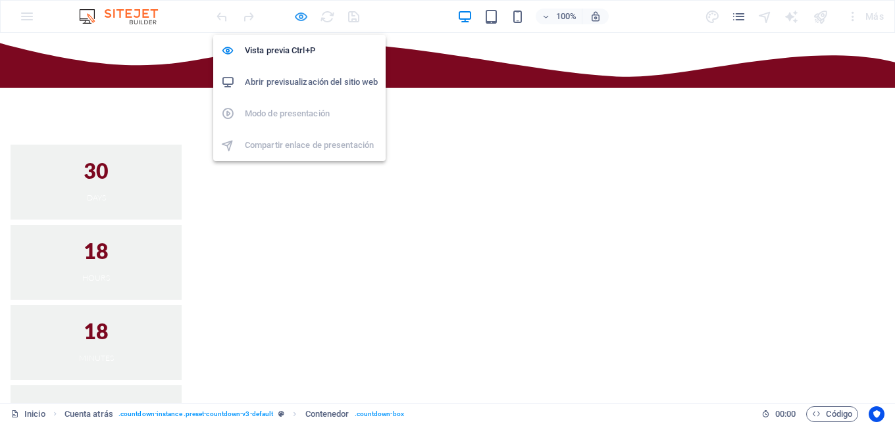
click at [296, 20] on icon "button" at bounding box center [300, 16] width 15 height 15
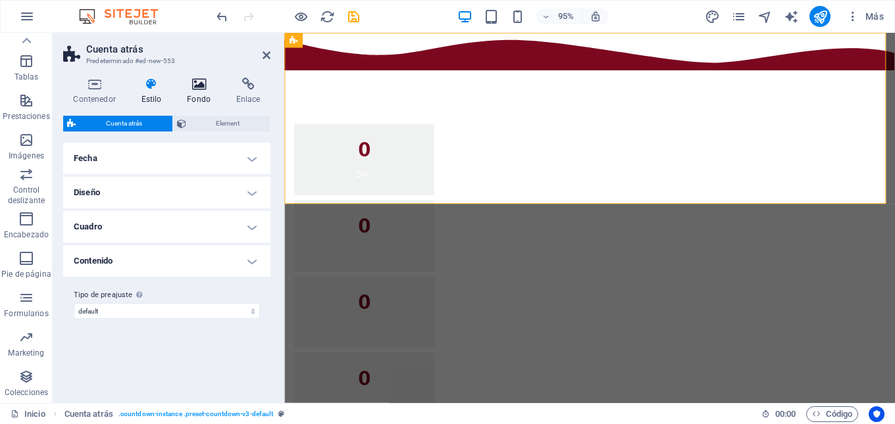
click at [205, 98] on h4 "Fondo" at bounding box center [201, 92] width 49 height 28
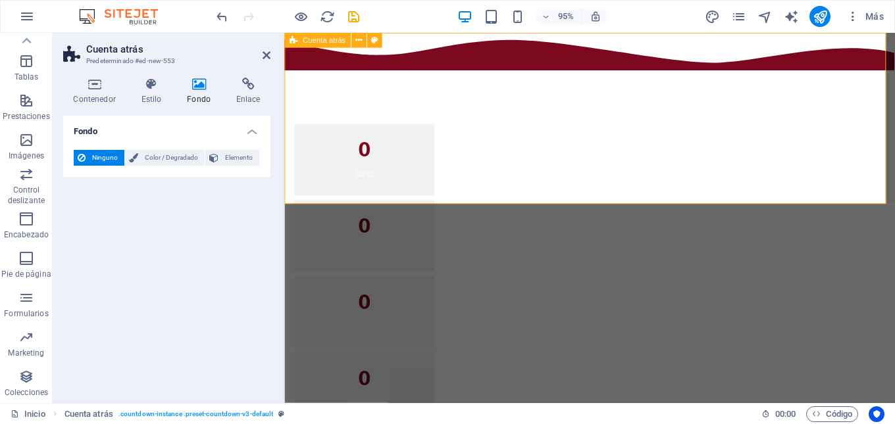
click at [333, 63] on div "0 Days 0 Hours 0 Minutes 0 Seconds" at bounding box center [605, 265] width 643 height 465
click at [372, 44] on icon at bounding box center [373, 40] width 7 height 13
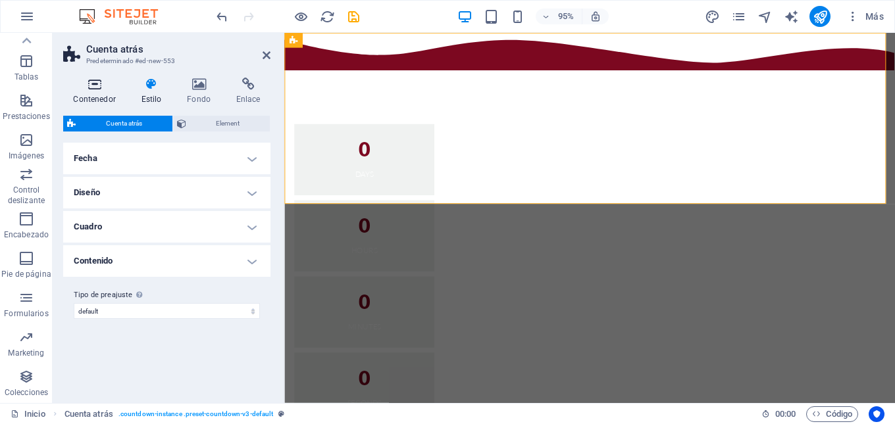
click at [113, 93] on h4 "Contenedor" at bounding box center [97, 92] width 68 height 28
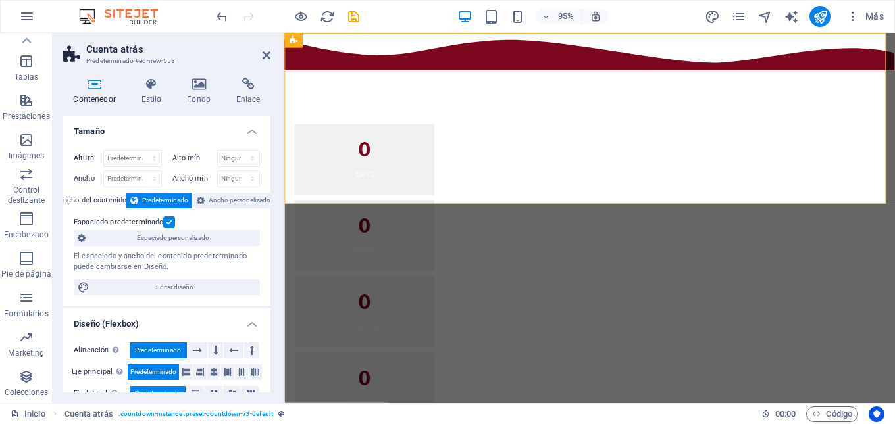
click at [97, 203] on label "Ancho del contenido" at bounding box center [93, 201] width 68 height 16
click at [99, 201] on label "Ancho del contenido" at bounding box center [93, 201] width 68 height 16
click at [182, 287] on span "Editar diseño" at bounding box center [174, 288] width 163 height 16
select select "px"
select select "300"
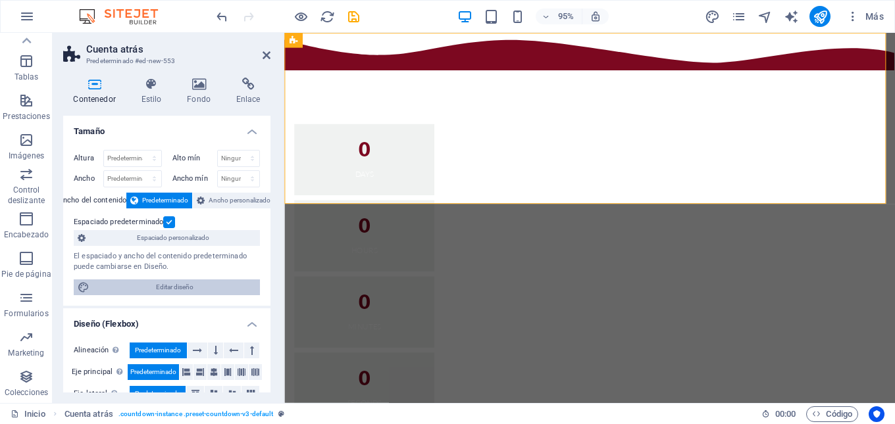
select select "px"
select select "rem"
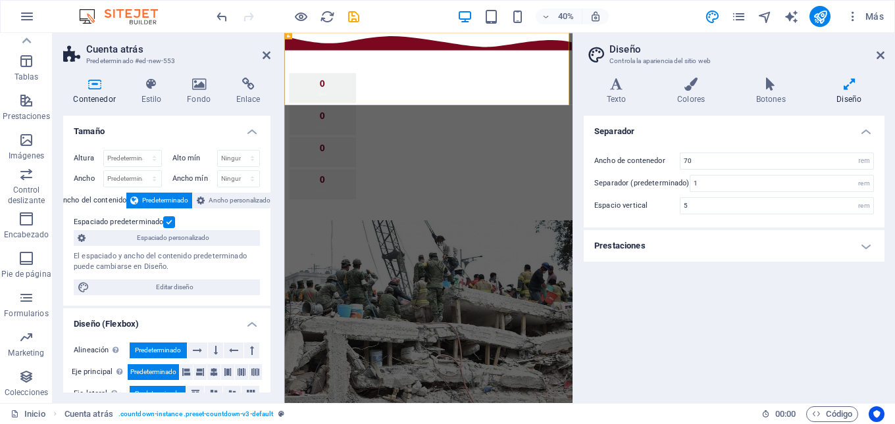
click at [870, 250] on h4 "Prestaciones" at bounding box center [734, 246] width 301 height 32
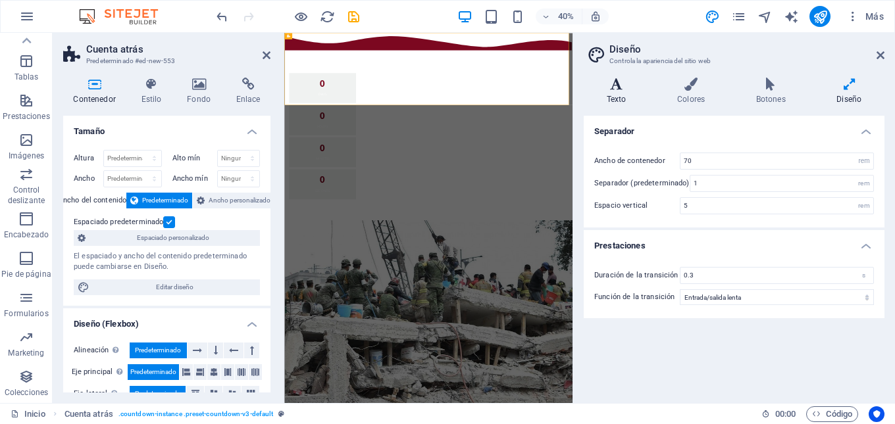
click at [618, 100] on h4 "Texto" at bounding box center [619, 92] width 70 height 28
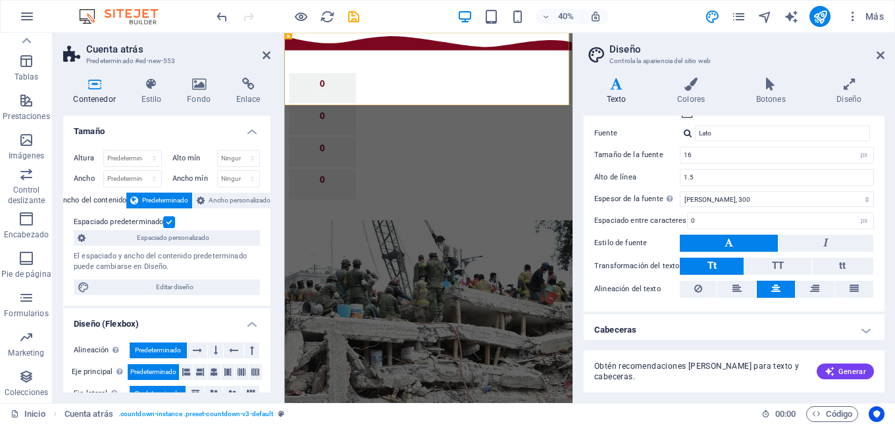
scroll to position [76, 0]
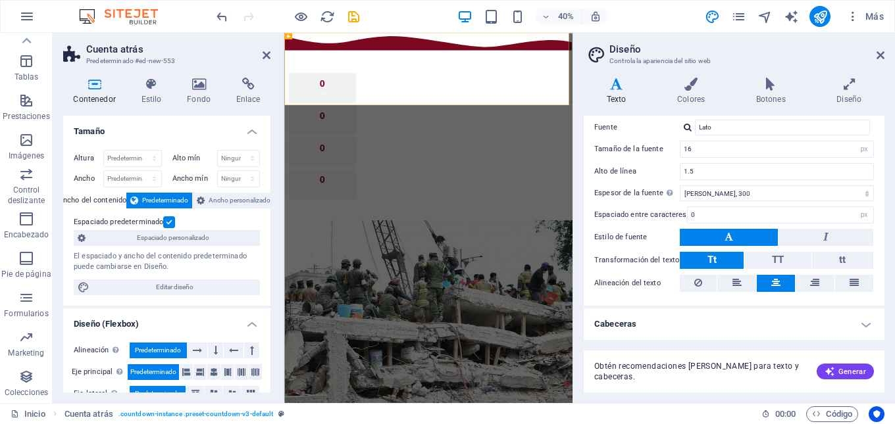
click at [865, 326] on h4 "Cabeceras" at bounding box center [734, 325] width 301 height 32
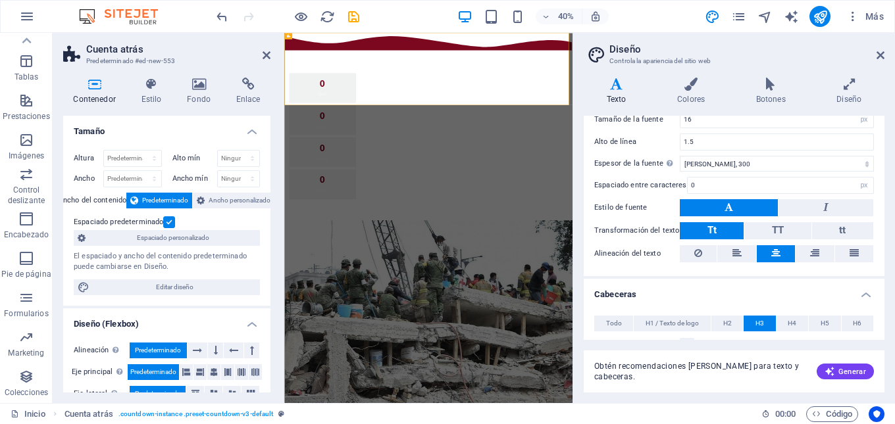
scroll to position [92, 0]
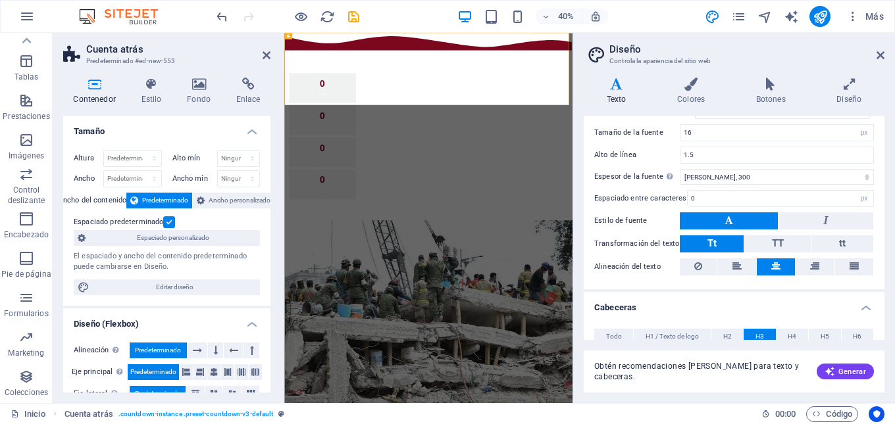
click at [868, 305] on h4 "Cabeceras" at bounding box center [734, 304] width 301 height 24
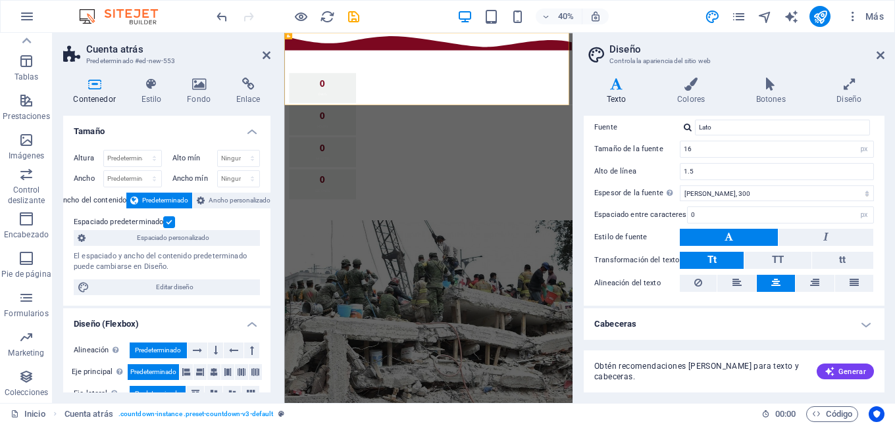
click at [872, 59] on header "Diseño Controla la apariencia del sitio web" at bounding box center [735, 50] width 298 height 34
click at [880, 56] on icon at bounding box center [880, 55] width 8 height 11
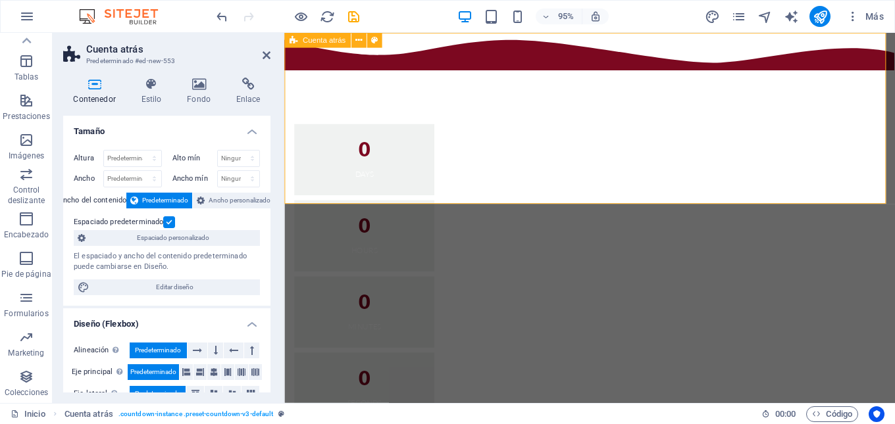
click at [379, 77] on div "0 Days 0 Hours 0 Minutes 0 Seconds" at bounding box center [605, 265] width 643 height 465
click at [372, 129] on div "0 Days" at bounding box center [368, 166] width 147 height 75
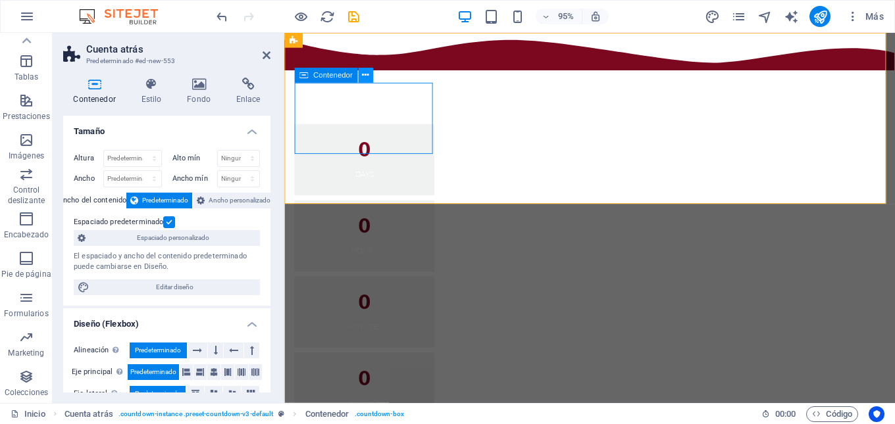
click at [366, 74] on icon at bounding box center [365, 75] width 7 height 13
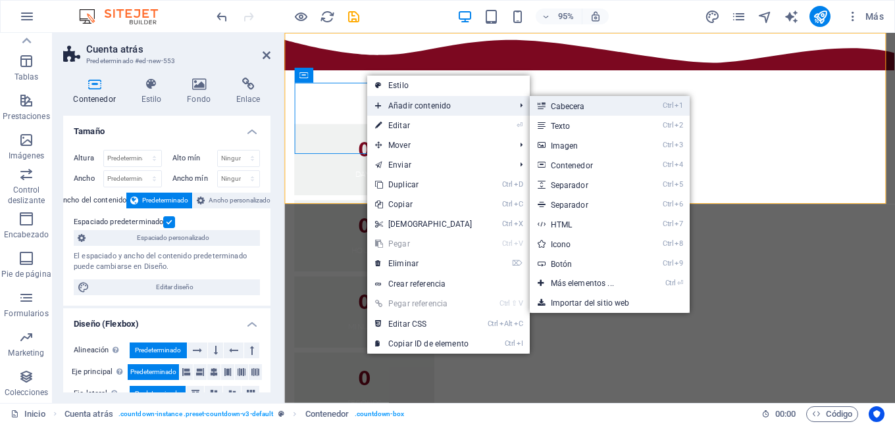
click at [556, 107] on link "Ctrl 1 Cabecera" at bounding box center [585, 106] width 111 height 20
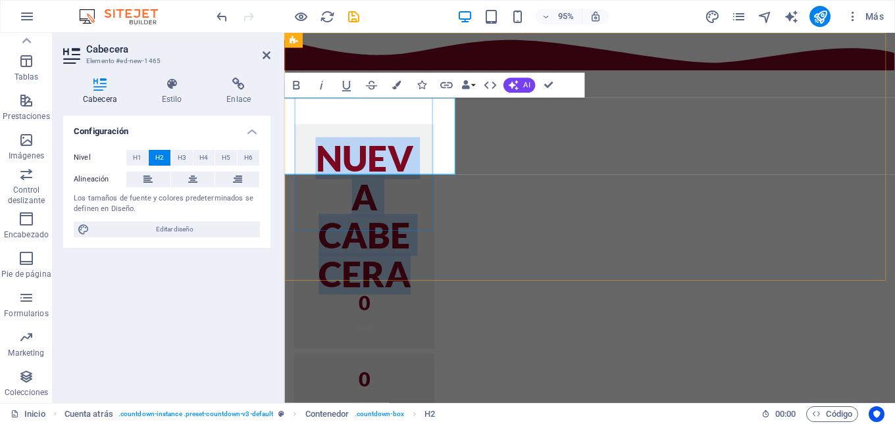
click at [399, 145] on h2 "Nueva cabecera" at bounding box center [369, 226] width 116 height 162
drag, startPoint x: 306, startPoint y: 118, endPoint x: 457, endPoint y: 164, distance: 157.6
click at [457, 164] on div "Nueva cabecera 0 Days 0 Hours 0 Minutes 0 Seconds" at bounding box center [605, 367] width 653 height 593
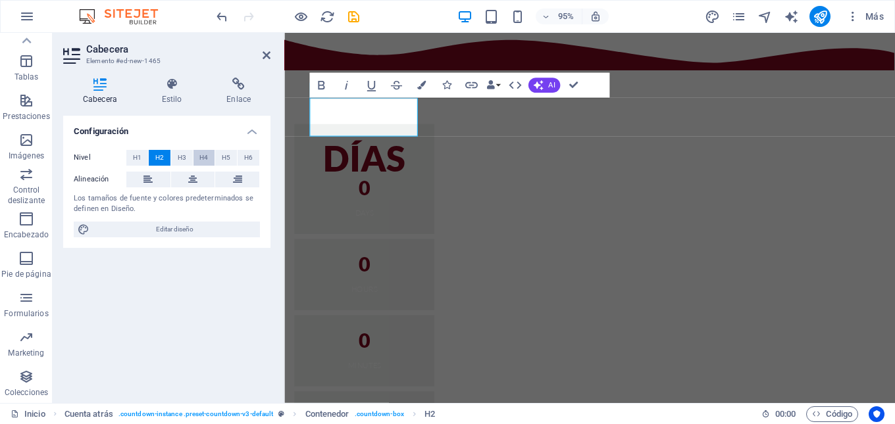
click at [203, 156] on span "H4" at bounding box center [203, 158] width 9 height 16
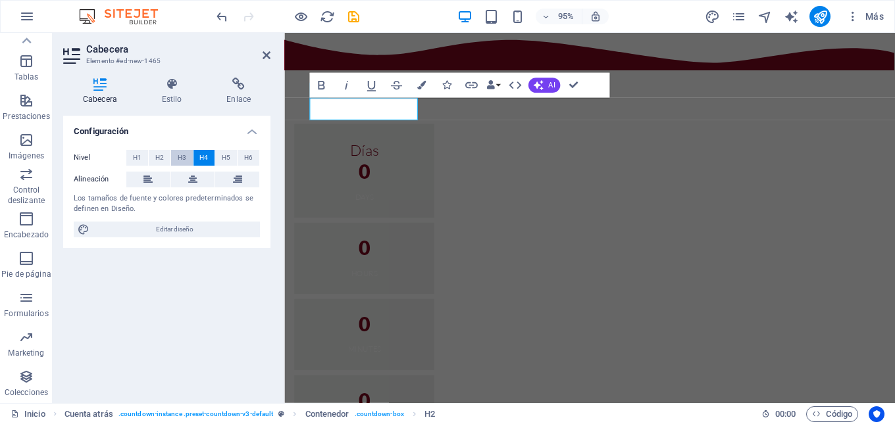
click at [188, 157] on button "H3" at bounding box center [182, 158] width 22 height 16
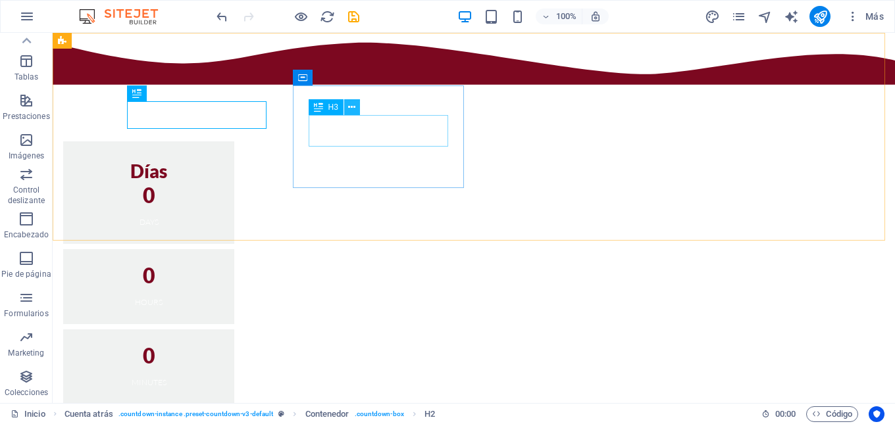
click at [348, 113] on icon at bounding box center [351, 108] width 7 height 14
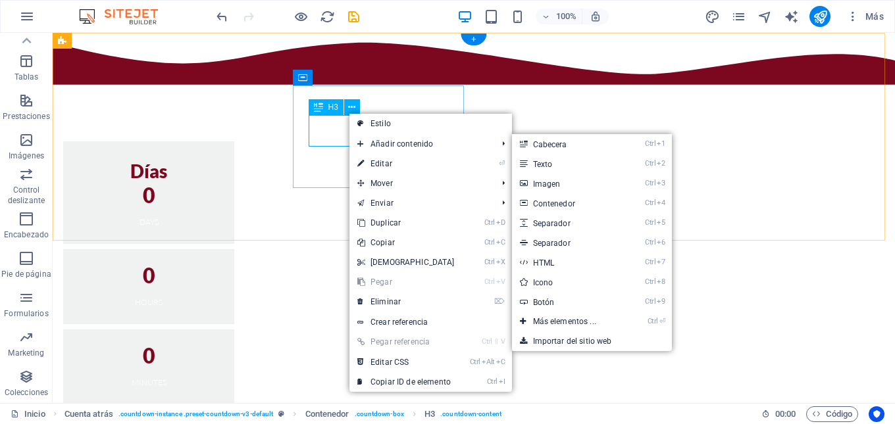
click at [218, 265] on div "0" at bounding box center [148, 275] width 139 height 21
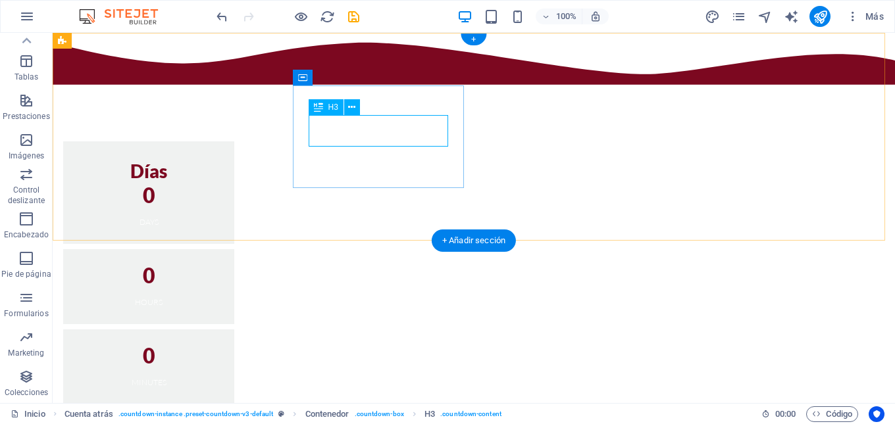
click at [218, 265] on div "0" at bounding box center [148, 275] width 139 height 21
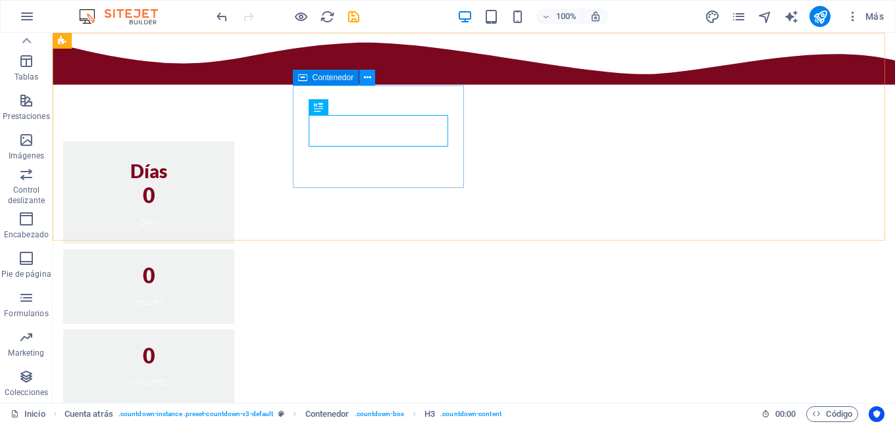
click at [370, 76] on icon at bounding box center [367, 78] width 7 height 14
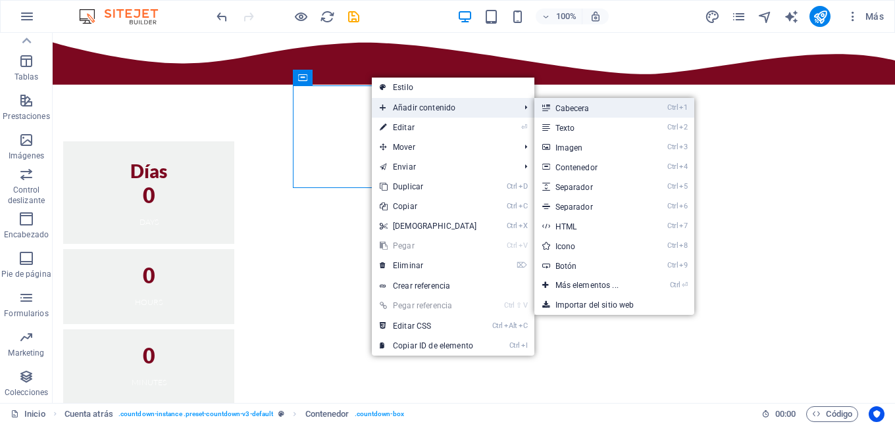
click at [566, 107] on link "Ctrl 1 Cabecera" at bounding box center [589, 108] width 111 height 20
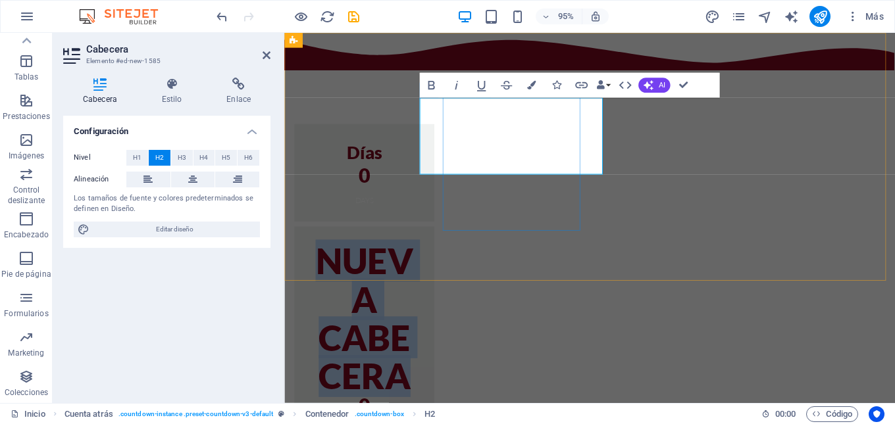
click at [426, 253] on h2 "Nueva cabecera" at bounding box center [369, 334] width 116 height 162
drag, startPoint x: 461, startPoint y: 118, endPoint x: 611, endPoint y: 163, distance: 156.5
click at [611, 163] on div "Días 0 Days Nueva cabecera 0 Hours 0 Minutes 0 Seconds" at bounding box center [605, 381] width 653 height 621
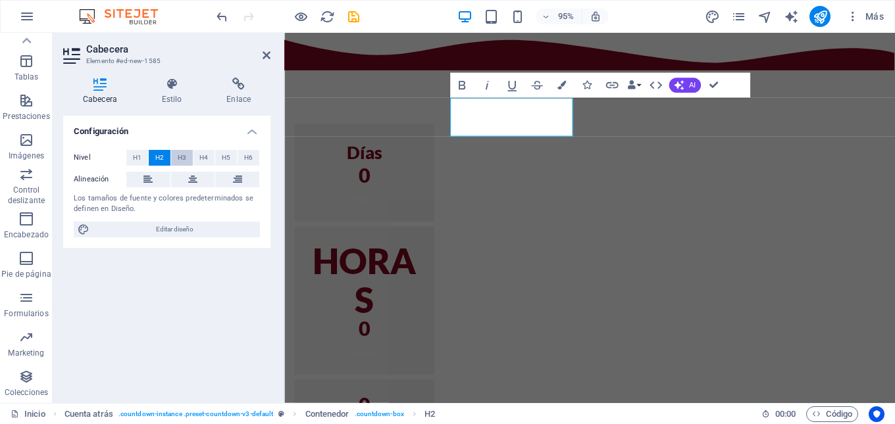
click at [184, 161] on span "H3" at bounding box center [182, 158] width 9 height 16
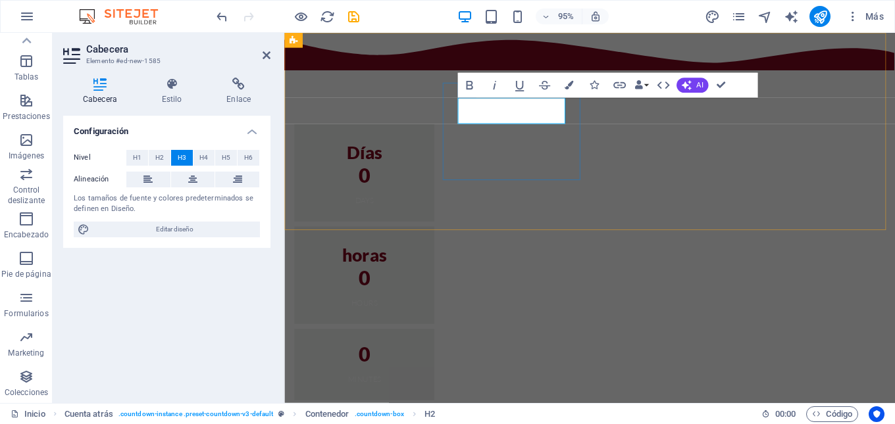
click at [426, 253] on h3 "horas" at bounding box center [369, 267] width 116 height 28
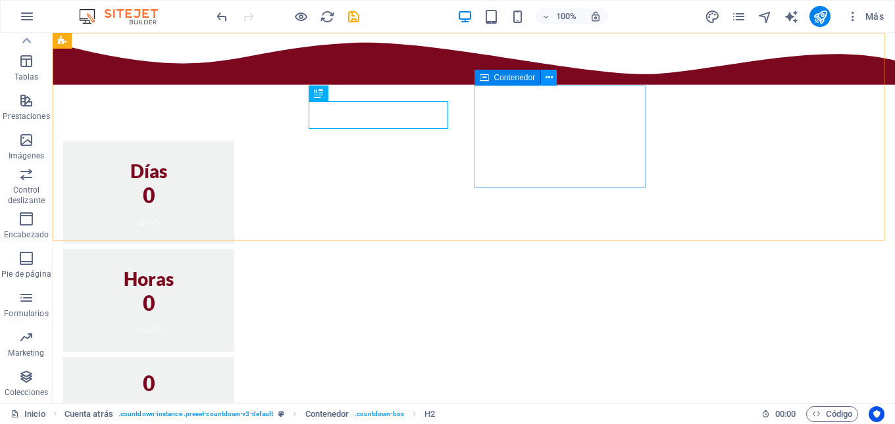
click at [549, 78] on icon at bounding box center [548, 78] width 7 height 14
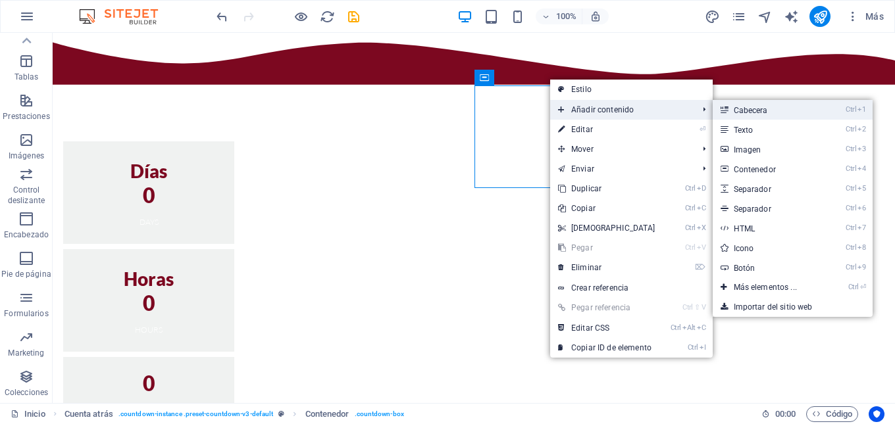
click at [733, 112] on link "Ctrl 1 Cabecera" at bounding box center [768, 110] width 111 height 20
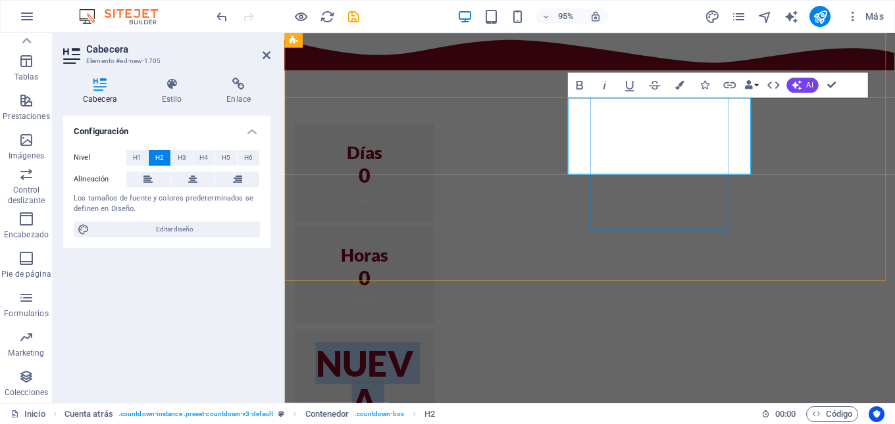
drag, startPoint x: 615, startPoint y: 128, endPoint x: 779, endPoint y: 168, distance: 169.3
click at [779, 168] on div "Días 0 Days Horas 0 Hours Nueva cabecera 0 Minutes 0 Seconds" at bounding box center [605, 395] width 653 height 649
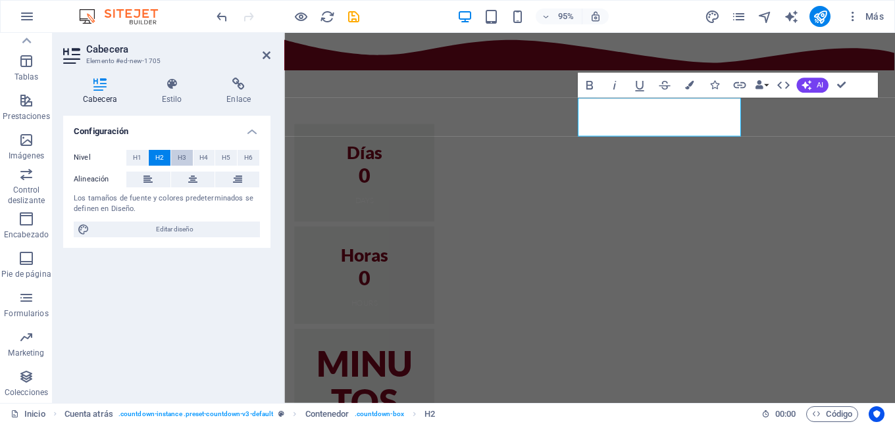
click at [185, 159] on span "H3" at bounding box center [182, 158] width 9 height 16
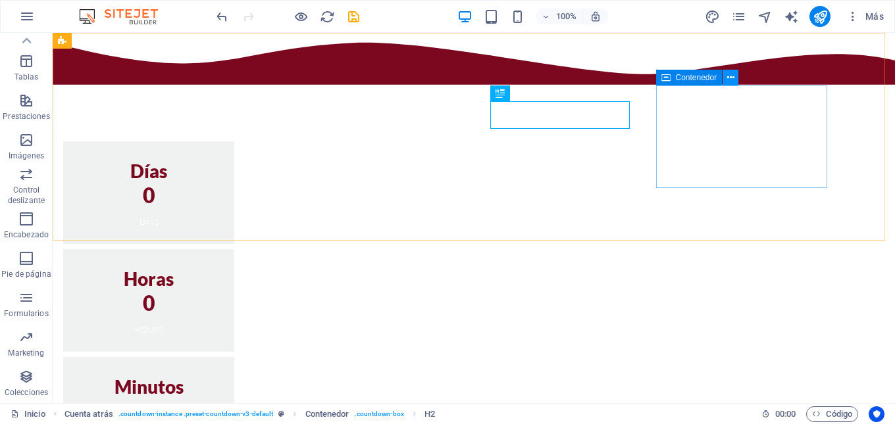
click at [729, 82] on icon at bounding box center [730, 78] width 7 height 14
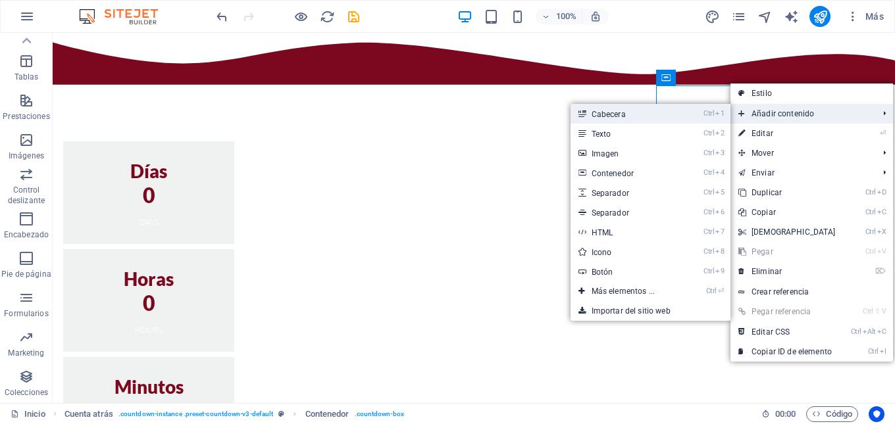
click at [624, 112] on link "Ctrl 1 Cabecera" at bounding box center [625, 114] width 111 height 20
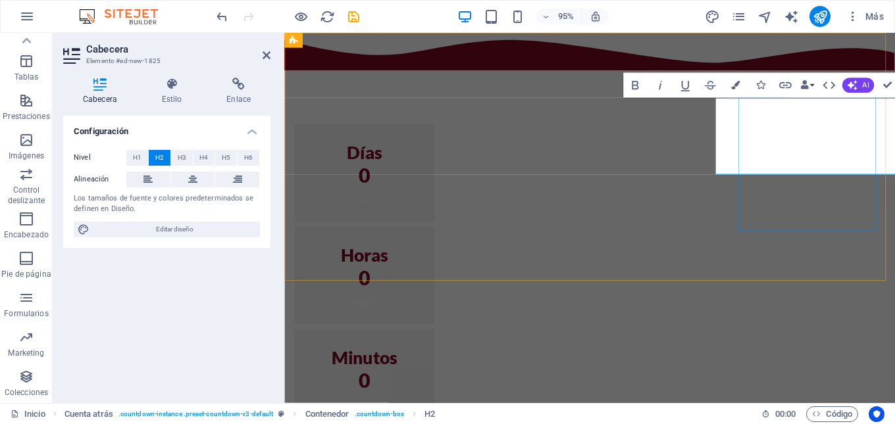
drag, startPoint x: 768, startPoint y: 119, endPoint x: 926, endPoint y: 165, distance: 164.5
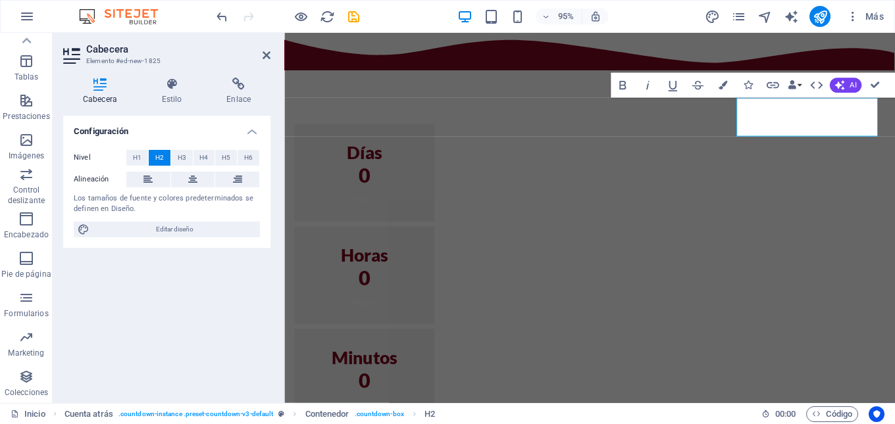
scroll to position [0, 16]
drag, startPoint x: 913, startPoint y: 118, endPoint x: 718, endPoint y: 109, distance: 195.6
click at [185, 159] on span "H3" at bounding box center [182, 158] width 9 height 16
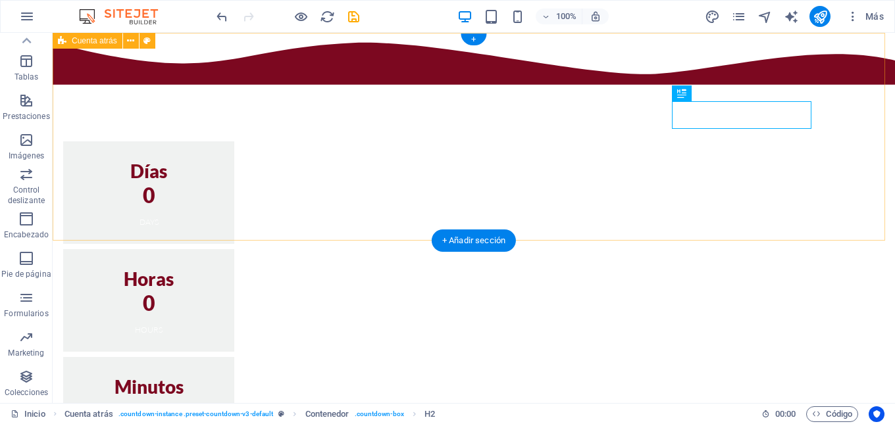
scroll to position [0, 0]
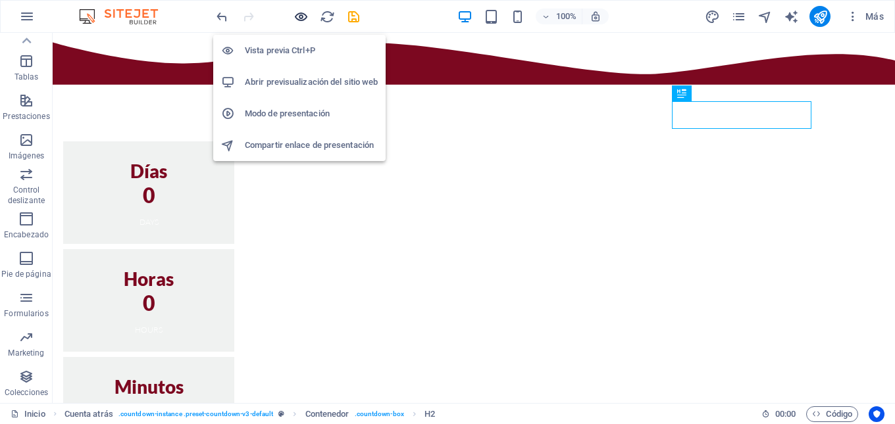
click at [299, 18] on icon "button" at bounding box center [300, 16] width 15 height 15
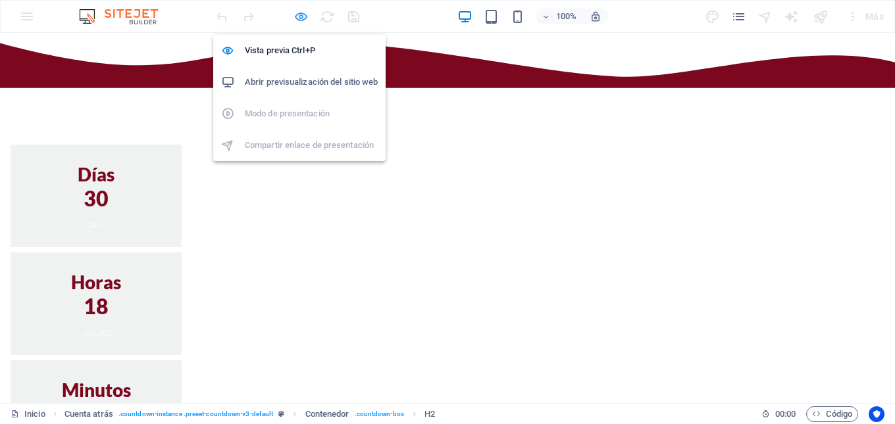
click at [300, 18] on icon "button" at bounding box center [300, 16] width 15 height 15
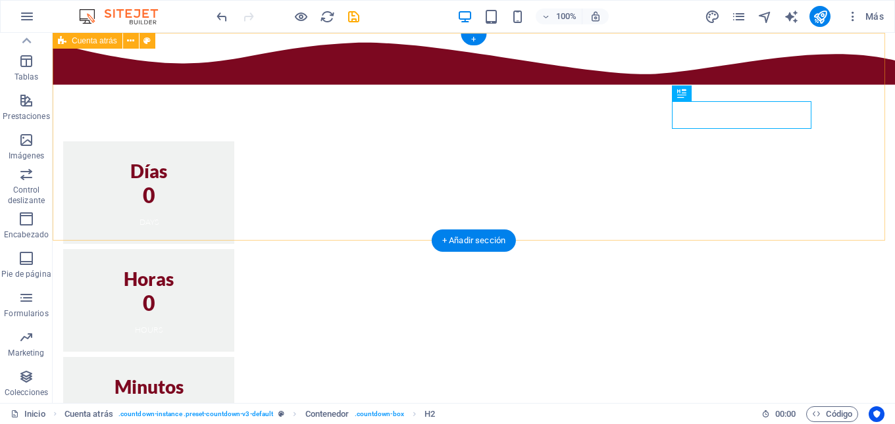
click at [149, 53] on div "Días 0 Days Horas 0 Hours Minutos 0 Minutes Segundos 0 Seconds" at bounding box center [474, 327] width 842 height 588
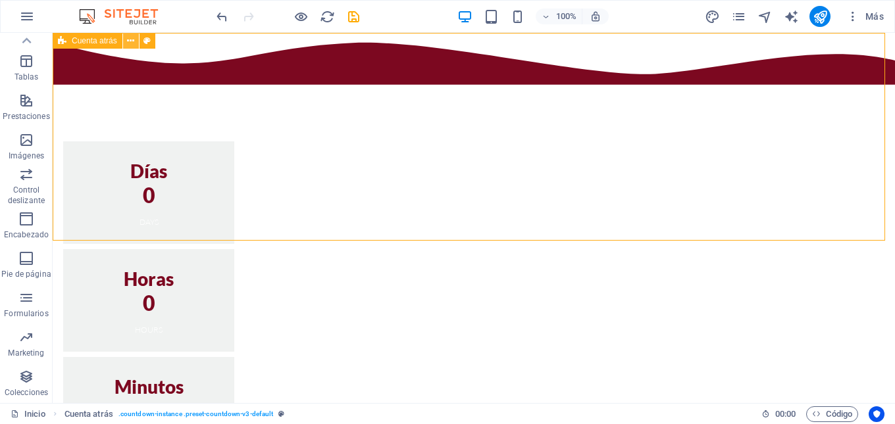
click at [130, 43] on icon at bounding box center [130, 41] width 7 height 14
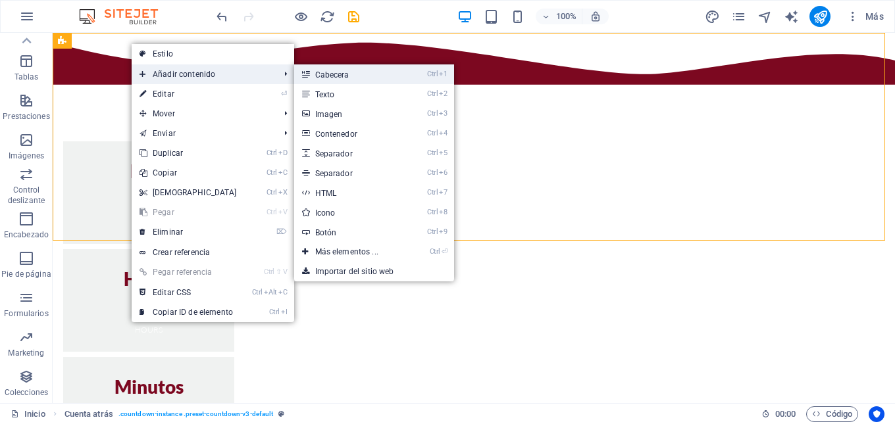
click at [332, 75] on link "Ctrl 1 Cabecera" at bounding box center [349, 74] width 111 height 20
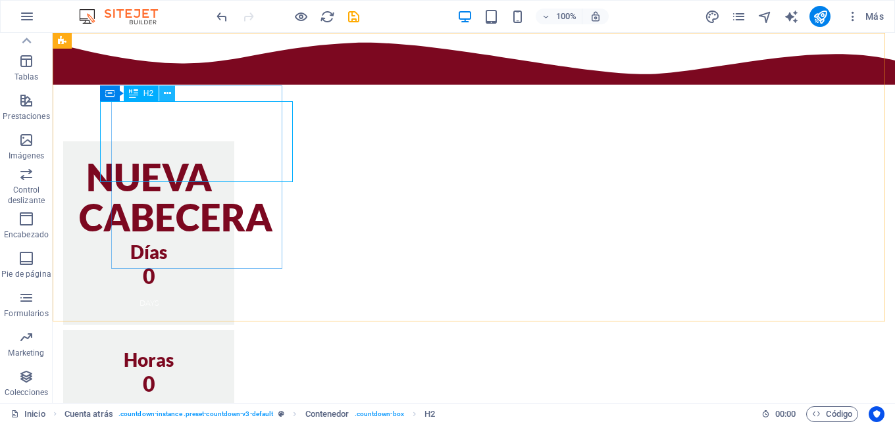
click at [164, 97] on icon at bounding box center [167, 94] width 7 height 14
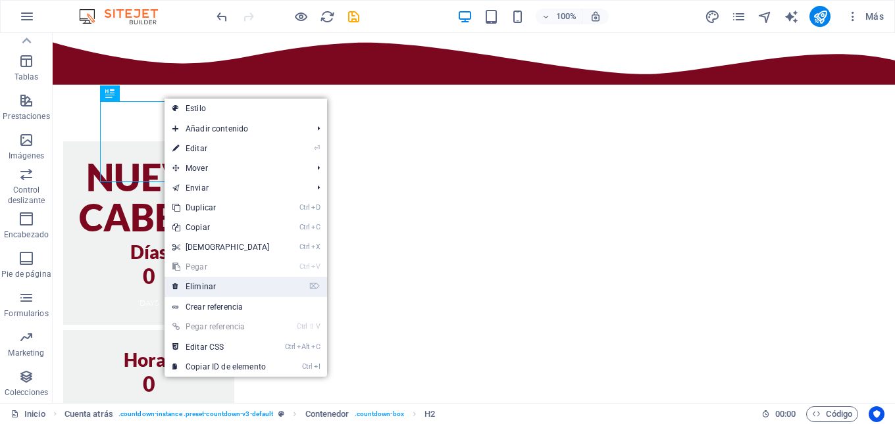
click at [201, 288] on link "⌦ Eliminar" at bounding box center [220, 287] width 113 height 20
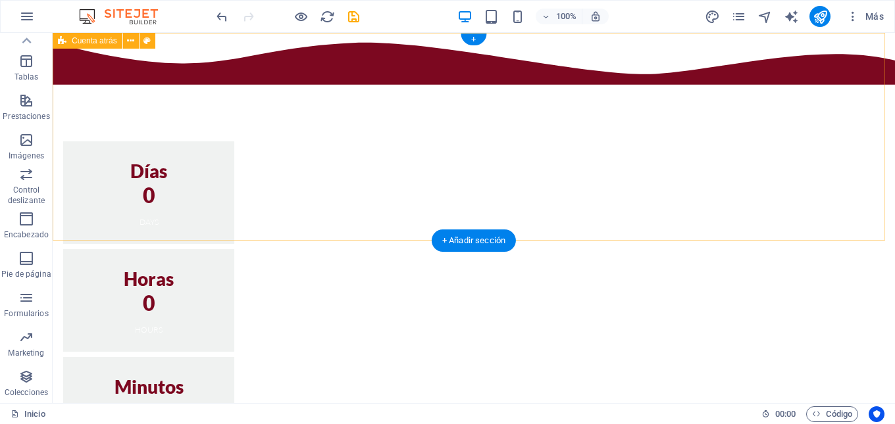
click at [236, 45] on div "Días 0 Days Horas 0 Hours Minutos 0 Minutes Segundos 0 Seconds" at bounding box center [474, 327] width 842 height 588
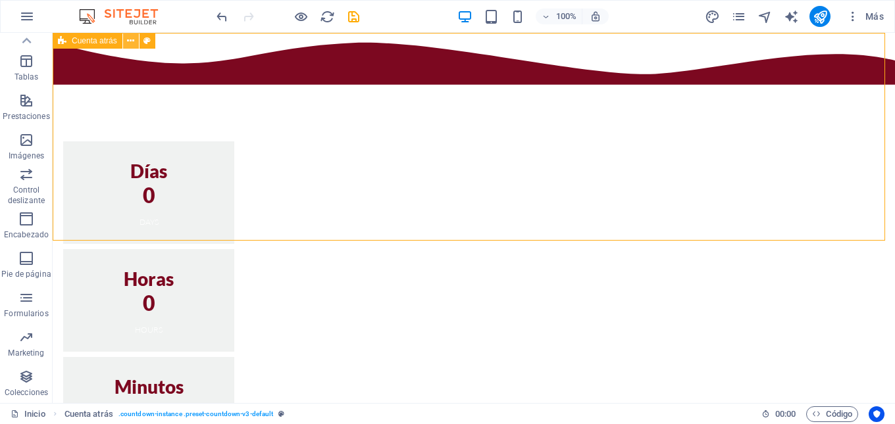
click at [128, 45] on icon at bounding box center [130, 41] width 7 height 14
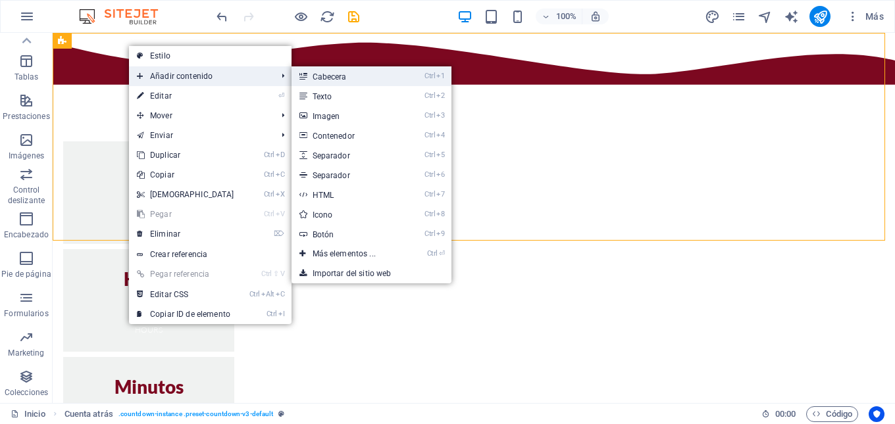
click at [332, 74] on link "Ctrl 1 Cabecera" at bounding box center [346, 76] width 111 height 20
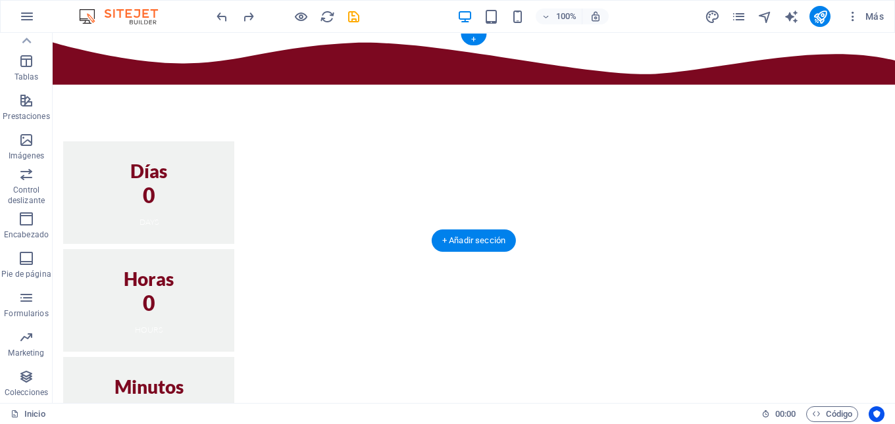
click at [331, 72] on div "Días 0 Days Horas 0 Hours Minutos 0 Minutes Segundos 0 Seconds" at bounding box center [474, 327] width 842 height 588
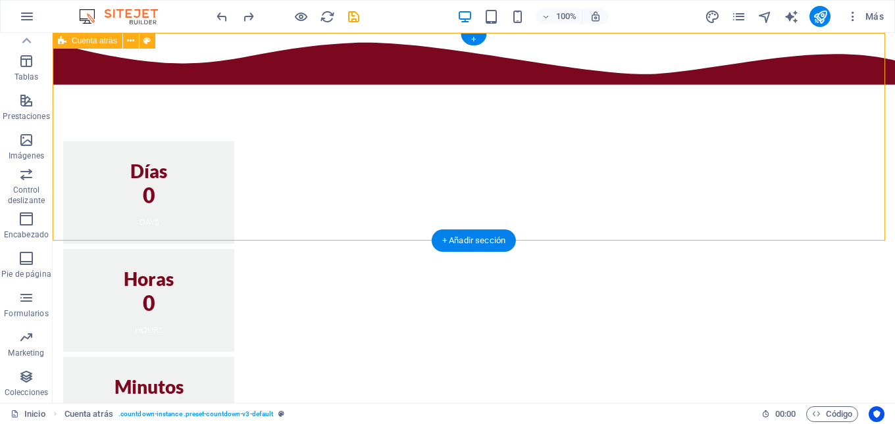
click at [177, 76] on div "Días 0 Days Horas 0 Hours Minutos 0 Minutes Segundos 0 Seconds" at bounding box center [474, 327] width 842 height 588
click at [196, 59] on div "Días 0 Days Horas 0 Hours Minutos 0 Minutes Segundos 0 Seconds" at bounding box center [474, 327] width 842 height 588
click at [444, 72] on div "Días 0 Days Horas 0 Hours Minutos 0 Minutes Segundos 0 Seconds" at bounding box center [474, 327] width 842 height 588
click at [471, 41] on div "+" at bounding box center [474, 40] width 26 height 12
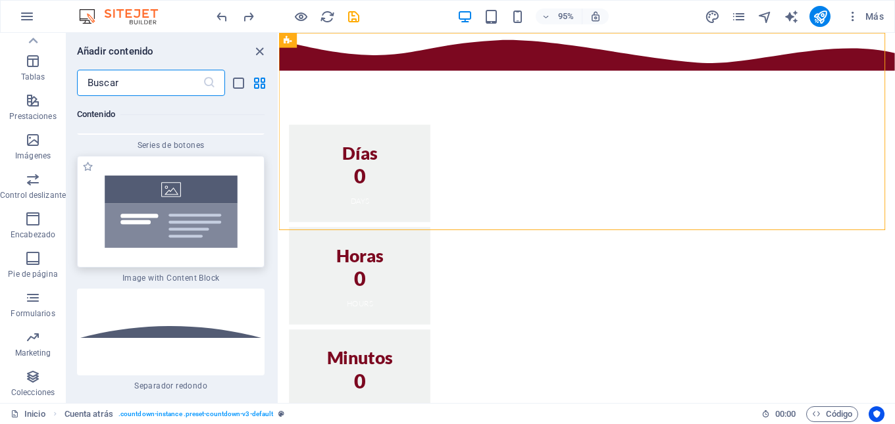
scroll to position [6124, 0]
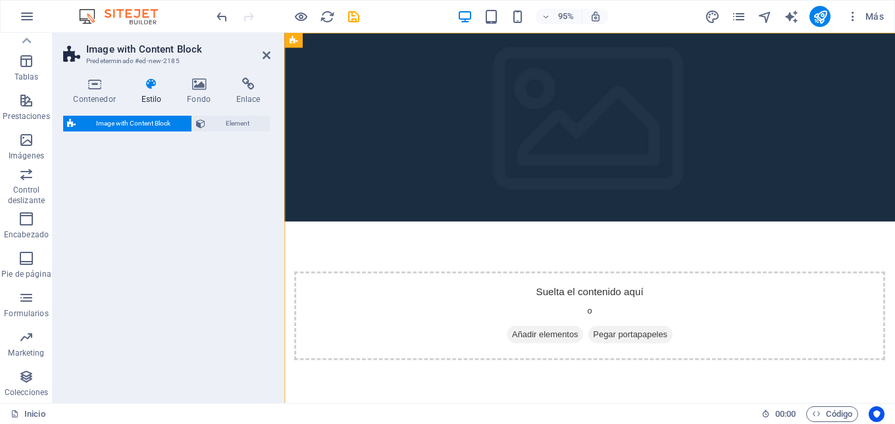
select select "rem"
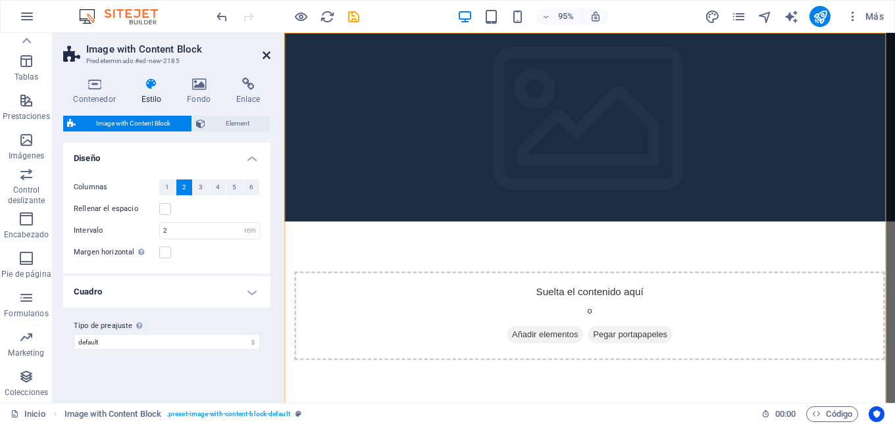
click at [270, 56] on icon at bounding box center [267, 55] width 8 height 11
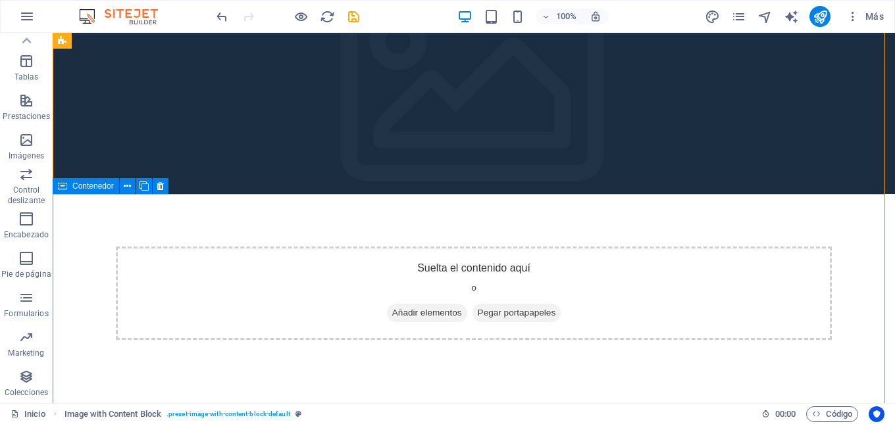
scroll to position [0, 0]
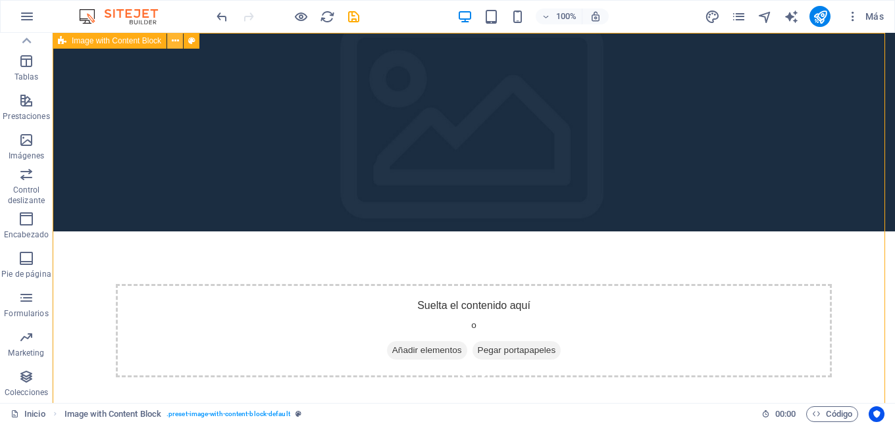
click at [174, 45] on icon at bounding box center [175, 41] width 7 height 14
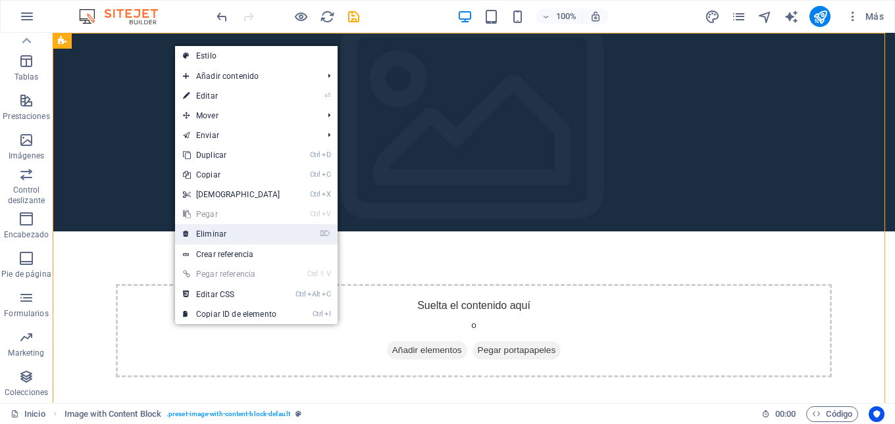
click at [213, 235] on link "⌦ Eliminar" at bounding box center [231, 234] width 113 height 20
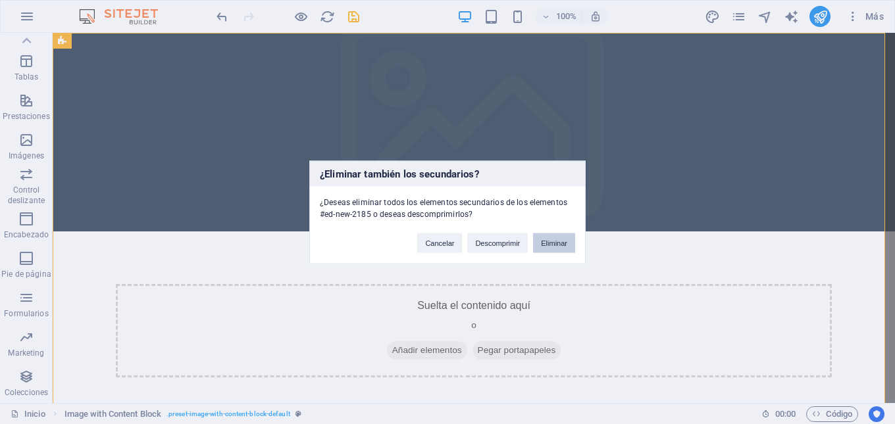
click at [553, 246] on button "Eliminar" at bounding box center [554, 243] width 42 height 20
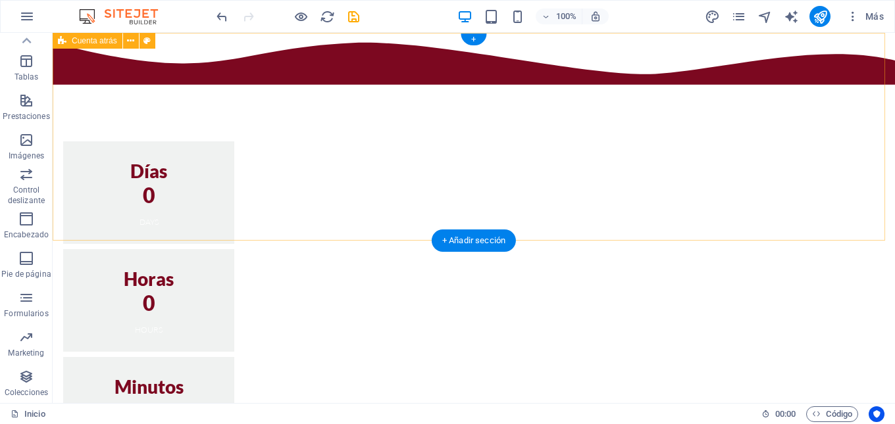
click at [434, 59] on div "Días 0 Days Horas 0 Hours Minutos 0 Minutes Segundos 0 Seconds" at bounding box center [474, 327] width 842 height 588
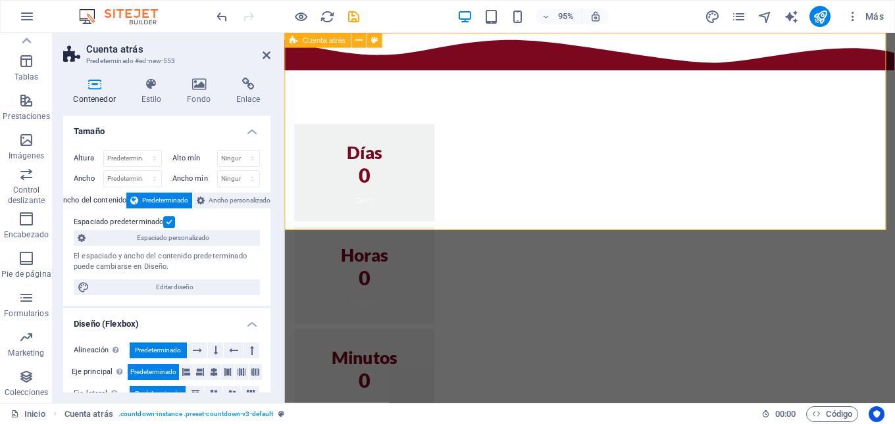
click at [409, 201] on div "Días 0 Days Horas 0 Hours Minutos 0 Minutes Segundos 0 Seconds" at bounding box center [605, 320] width 643 height 575
click at [416, 207] on div "Días 0 Days Horas 0 Hours Minutos 0 Minutes Segundos 0 Seconds" at bounding box center [605, 320] width 643 height 575
click at [271, 55] on aside "Cuenta atrás Predeterminado #ed-new-553 Contenedor Estilo Fondo Enlace Tamaño A…" at bounding box center [169, 218] width 232 height 370
click at [264, 53] on icon at bounding box center [267, 55] width 8 height 11
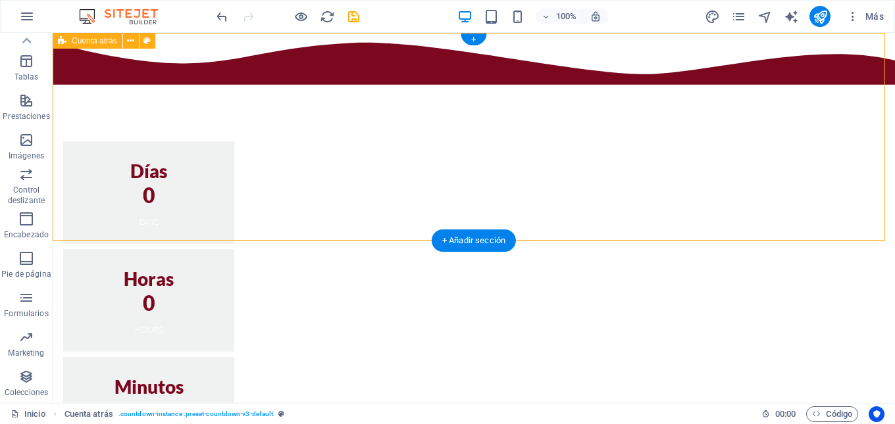
click at [504, 47] on div "Días 0 Days Horas 0 Hours Minutos 0 Minutes Segundos 0 Seconds" at bounding box center [474, 327] width 842 height 588
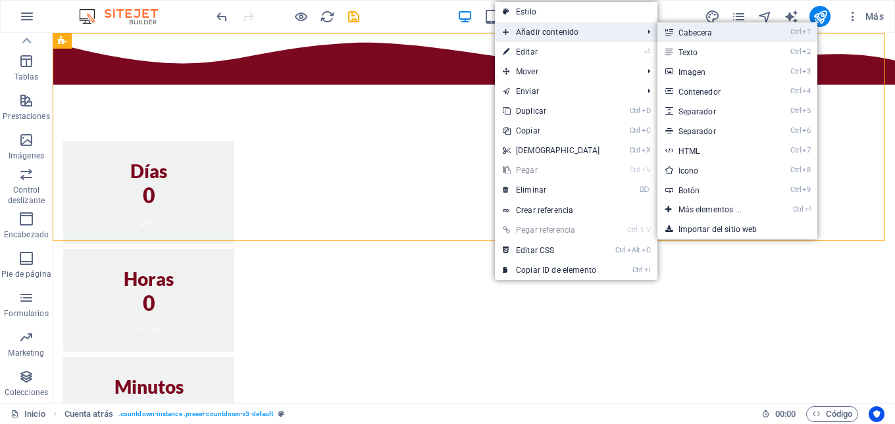
click at [690, 35] on link "Ctrl 1 Cabecera" at bounding box center [712, 32] width 111 height 20
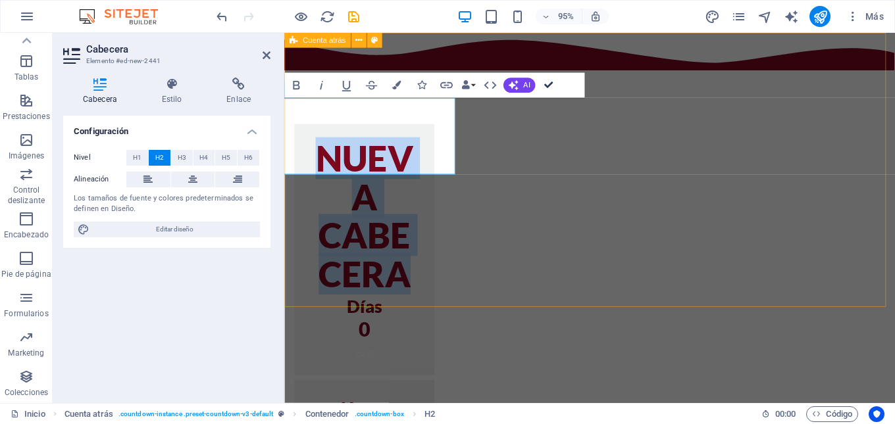
click at [632, 61] on div "Nueva cabecera Días 0 Days Horas 0 Hours Minutos 0 Minutes Segundos 0 Seconds" at bounding box center [605, 401] width 643 height 737
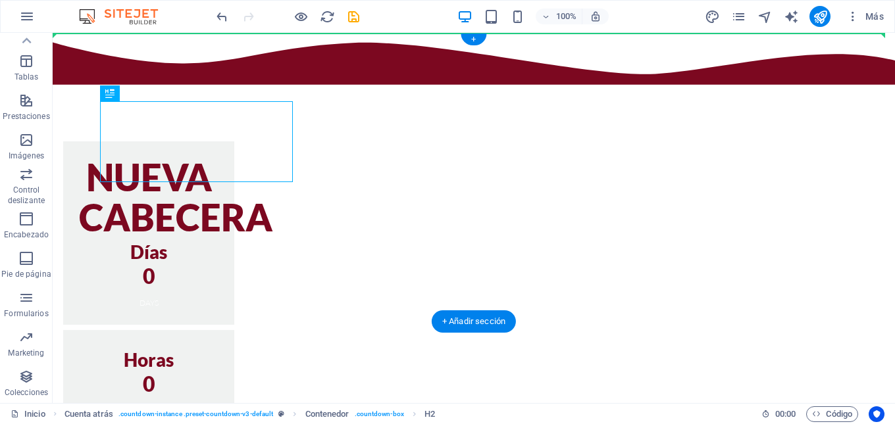
drag, startPoint x: 189, startPoint y: 122, endPoint x: 149, endPoint y: 59, distance: 74.5
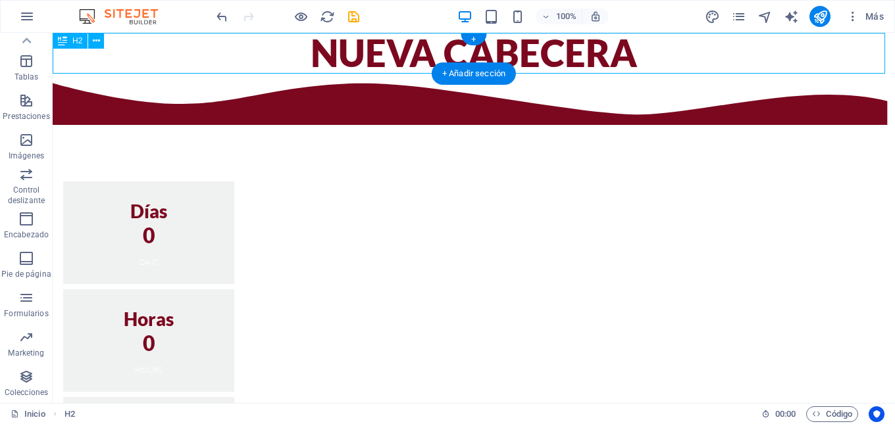
click at [593, 64] on div "Nueva cabecera" at bounding box center [474, 53] width 842 height 41
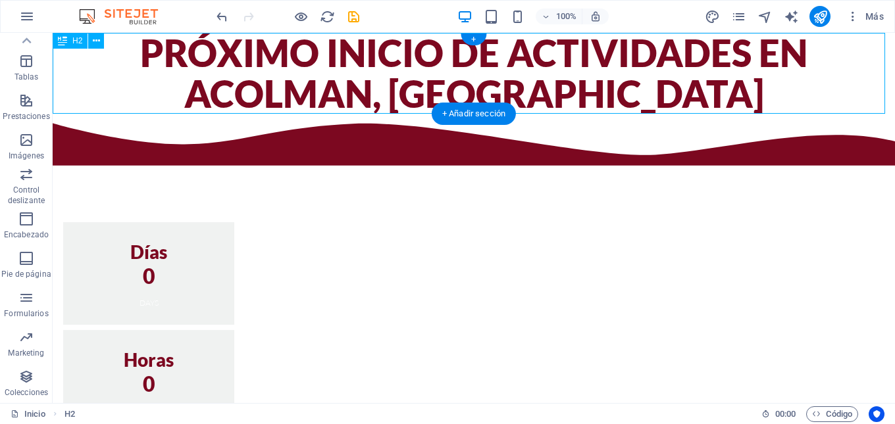
click at [520, 98] on div "Próximo inicio de actividades en Acolman, Estado de México" at bounding box center [474, 73] width 842 height 81
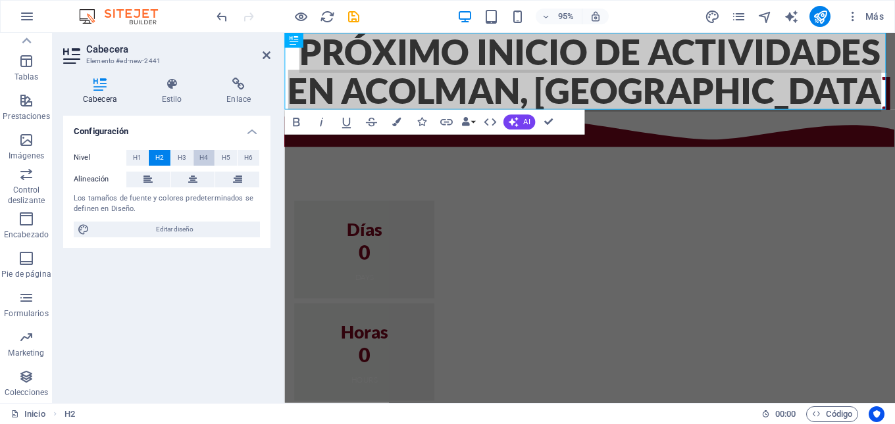
click at [205, 156] on span "H4" at bounding box center [203, 158] width 9 height 16
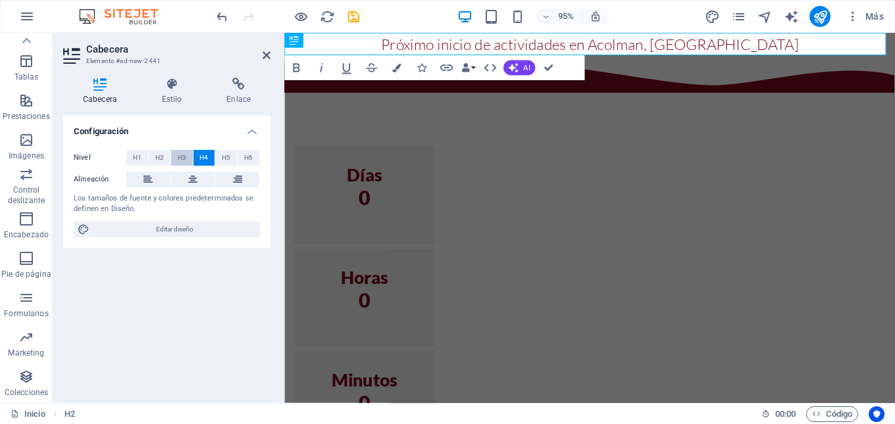
click at [178, 162] on span "H3" at bounding box center [182, 158] width 9 height 16
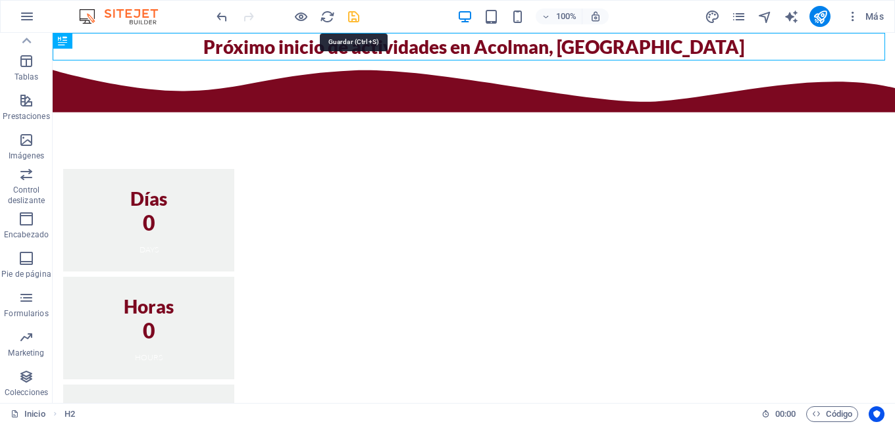
click at [349, 19] on icon "save" at bounding box center [353, 16] width 15 height 15
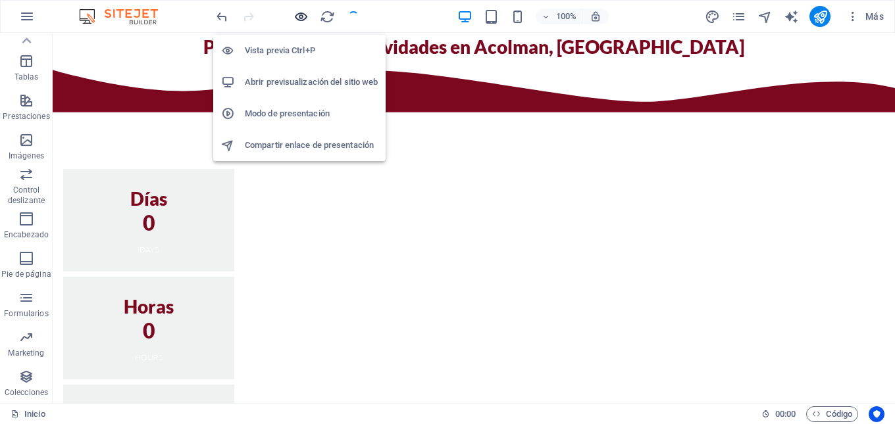
click at [299, 17] on icon "button" at bounding box center [300, 16] width 15 height 15
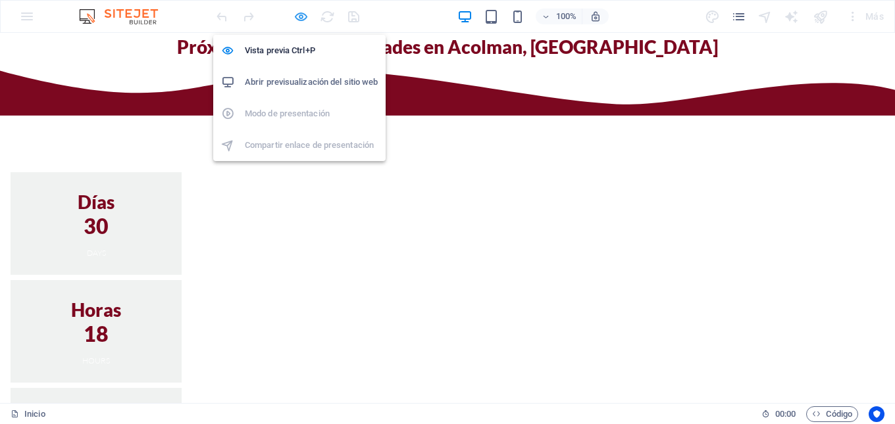
click at [297, 16] on icon "button" at bounding box center [300, 16] width 15 height 15
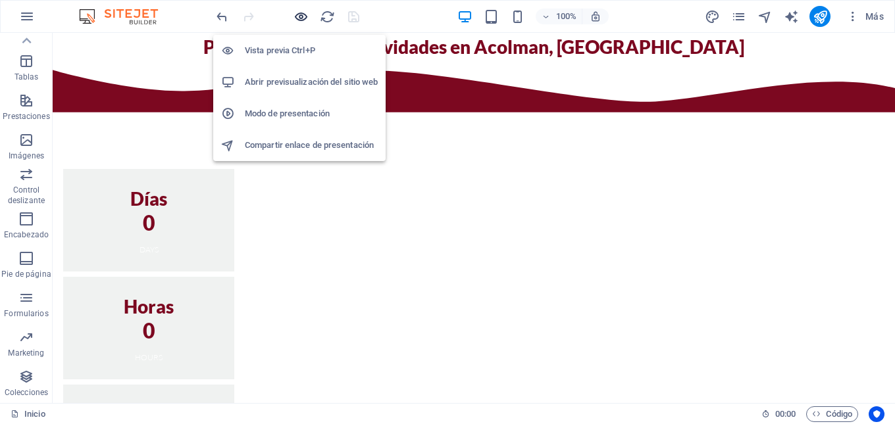
click at [299, 19] on icon "button" at bounding box center [300, 16] width 15 height 15
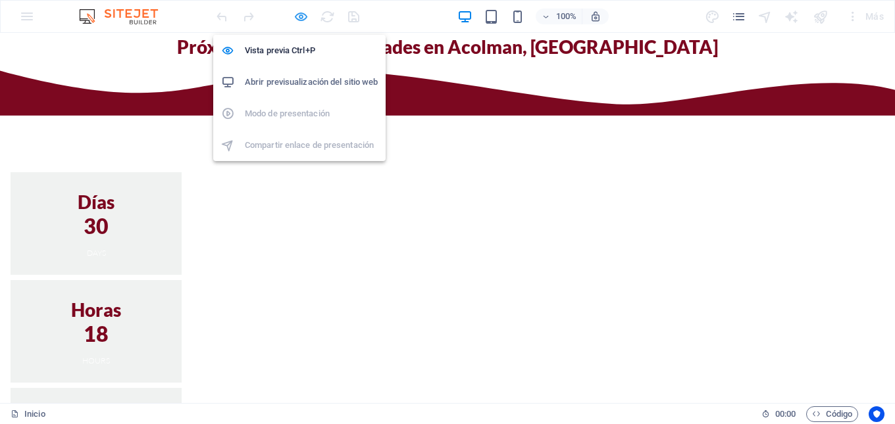
click at [298, 18] on icon "button" at bounding box center [300, 16] width 15 height 15
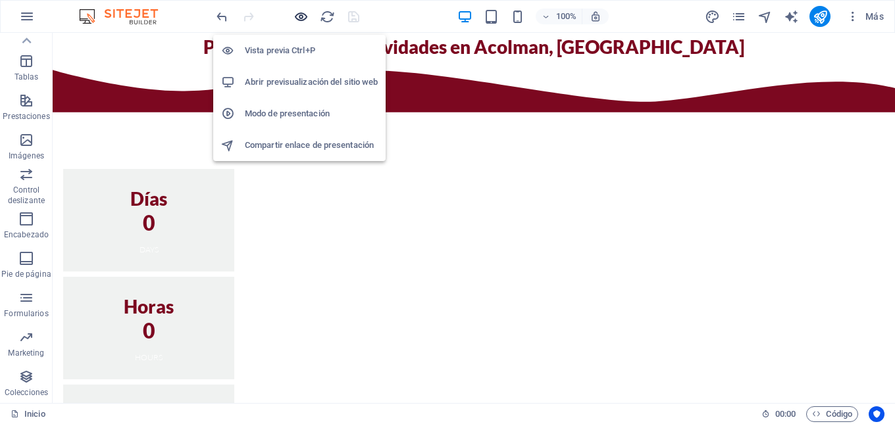
click at [302, 14] on icon "button" at bounding box center [300, 16] width 15 height 15
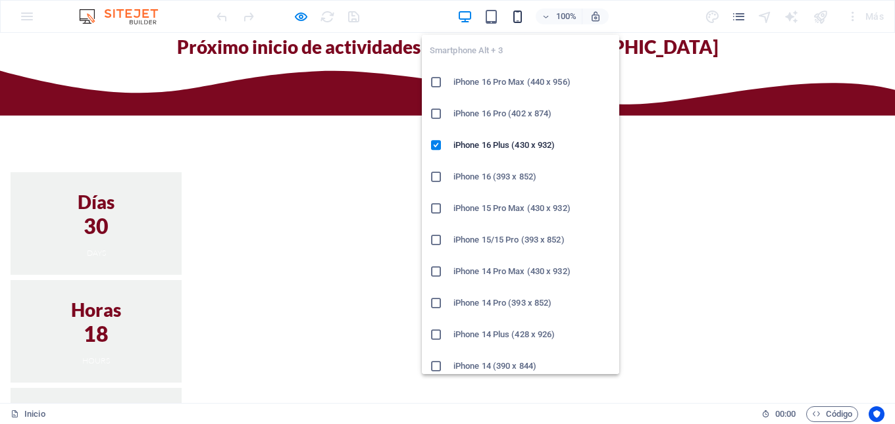
click at [515, 14] on icon "button" at bounding box center [517, 16] width 15 height 15
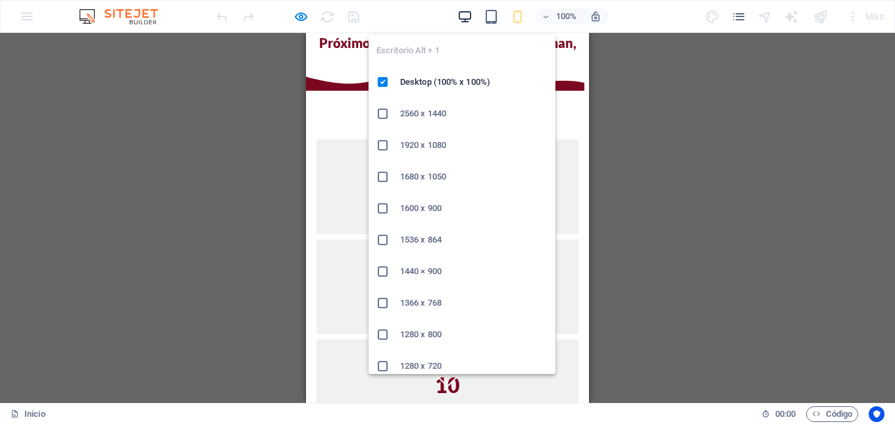
click at [466, 14] on icon "button" at bounding box center [464, 16] width 15 height 15
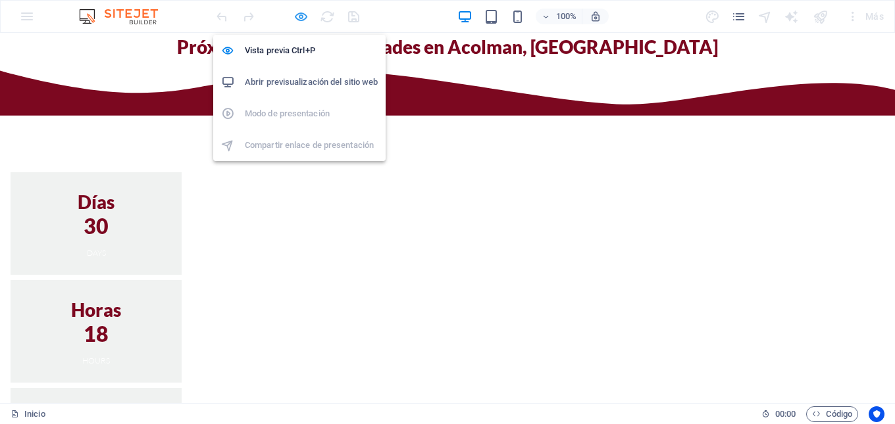
click at [302, 16] on icon "button" at bounding box center [300, 16] width 15 height 15
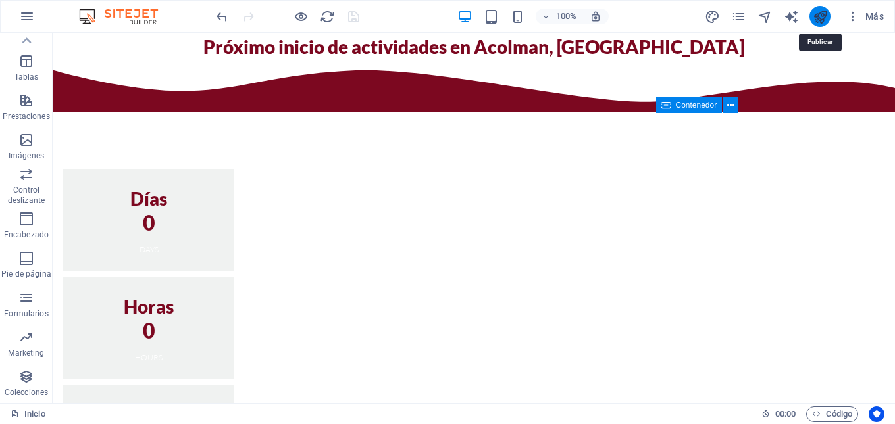
click at [821, 20] on icon "publish" at bounding box center [820, 16] width 15 height 15
